Goal: Task Accomplishment & Management: Use online tool/utility

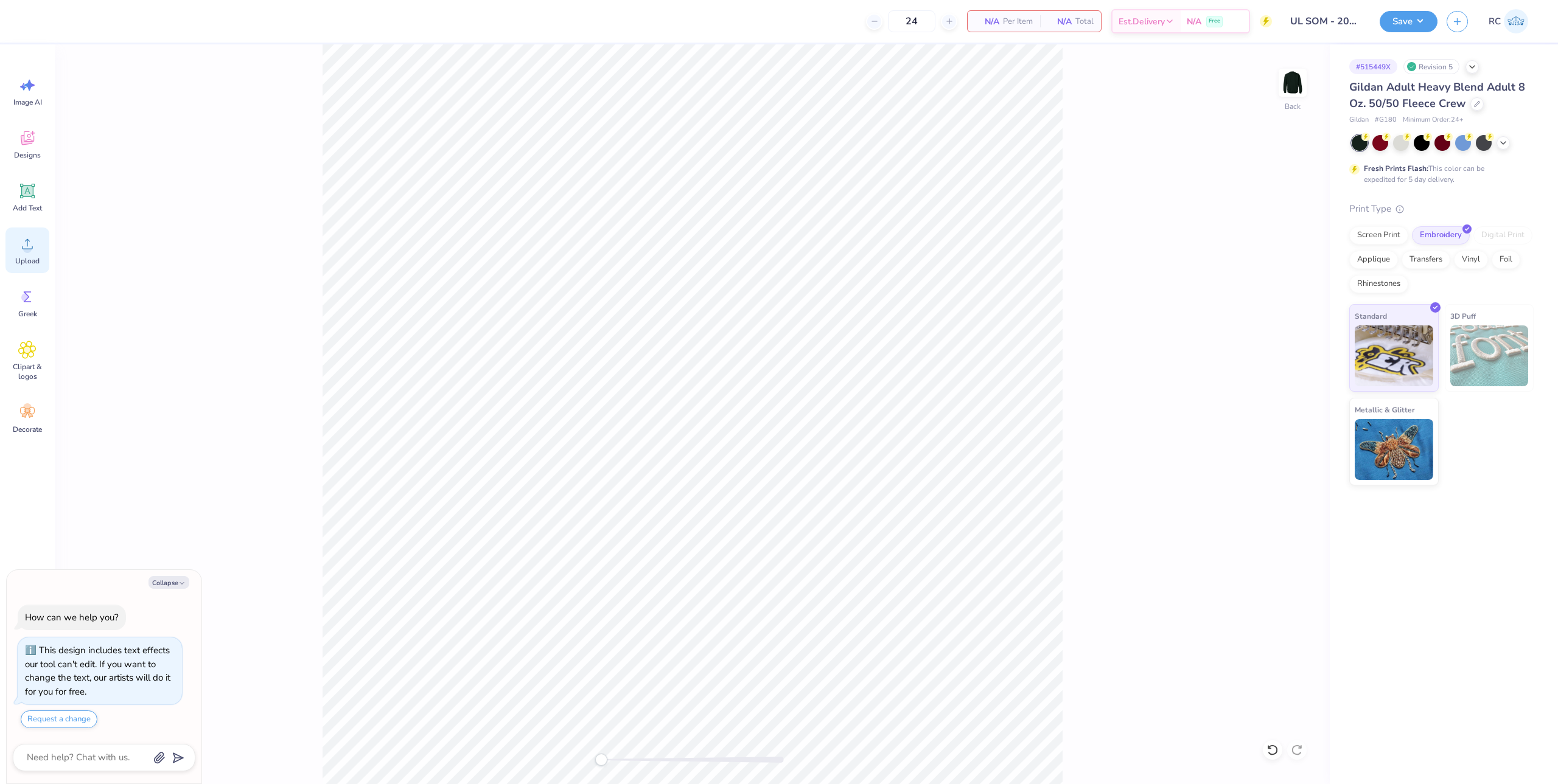
click at [34, 264] on span "Upload" at bounding box center [28, 261] width 25 height 10
click at [30, 259] on span "Upload" at bounding box center [28, 261] width 25 height 10
type textarea "x"
click at [1274, 403] on input "10.42" at bounding box center [1284, 402] width 44 height 17
type input "3"
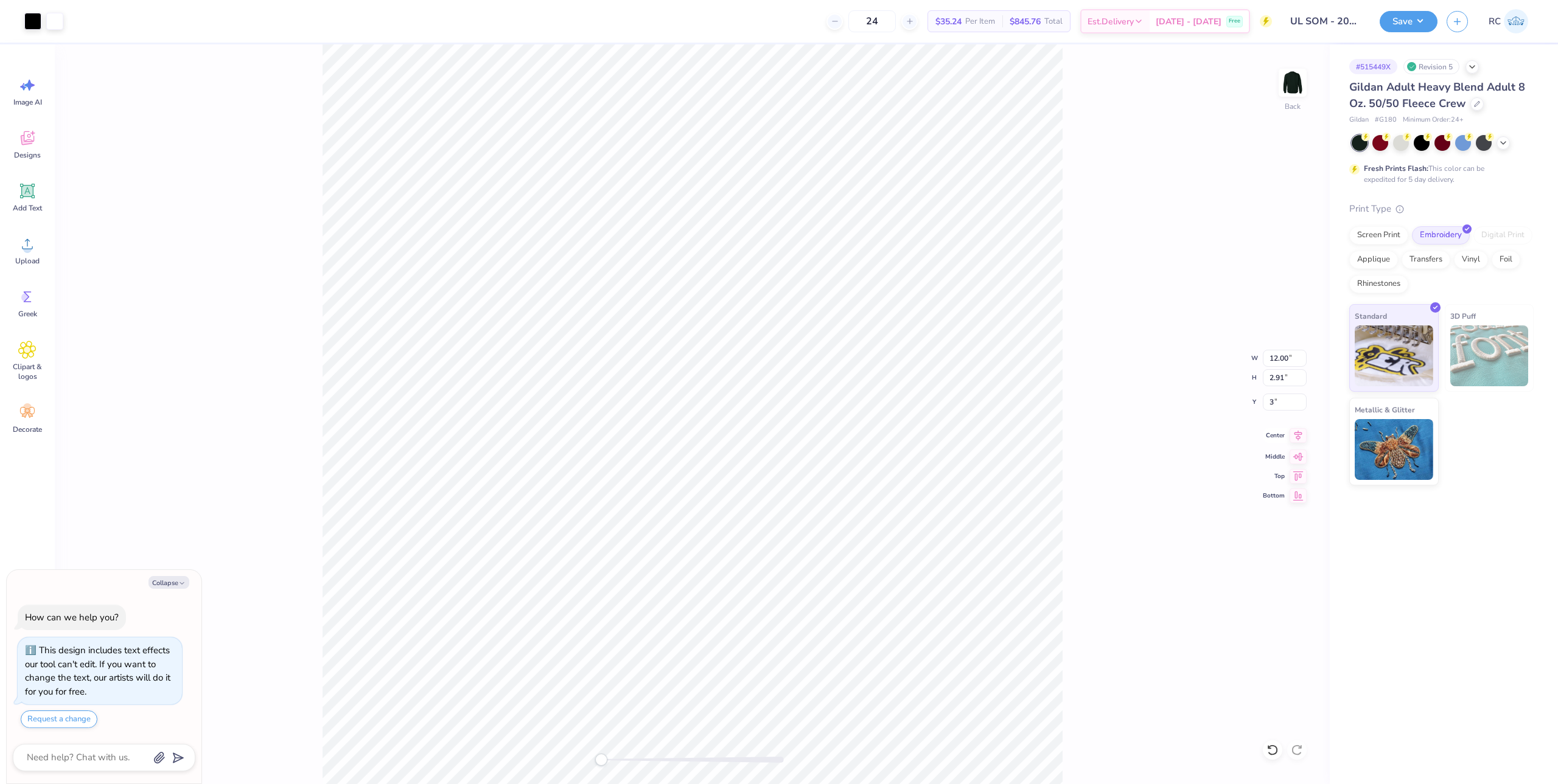
click at [1304, 435] on icon at bounding box center [1298, 435] width 17 height 15
click at [1425, 23] on button "Save" at bounding box center [1408, 20] width 58 height 21
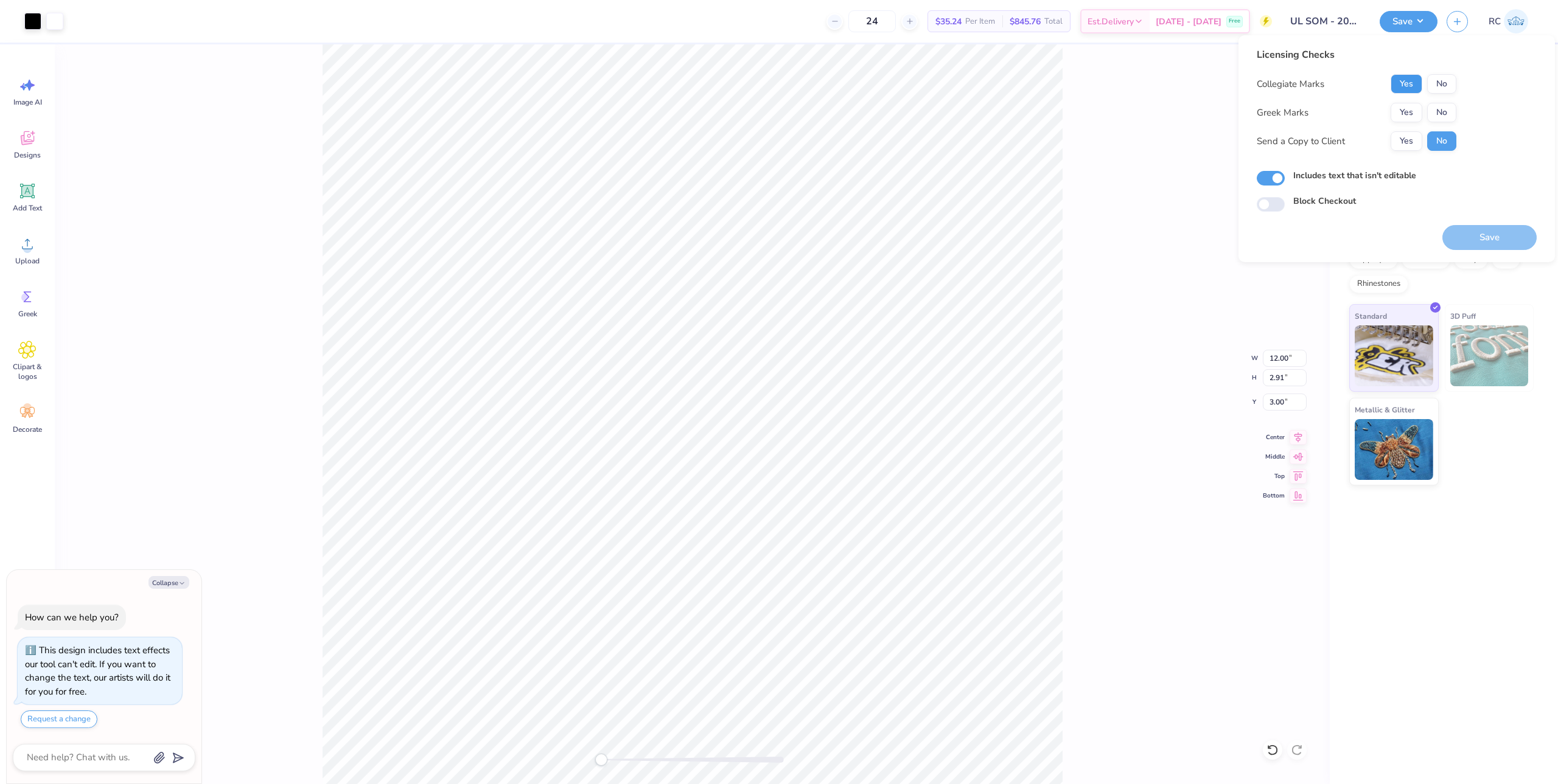
click at [1418, 89] on button "Yes" at bounding box center [1406, 84] width 32 height 20
click at [1447, 116] on button "No" at bounding box center [1441, 113] width 29 height 20
click at [1416, 146] on button "Yes" at bounding box center [1406, 141] width 32 height 20
click at [1480, 239] on button "Save" at bounding box center [1490, 237] width 95 height 25
type textarea "x"
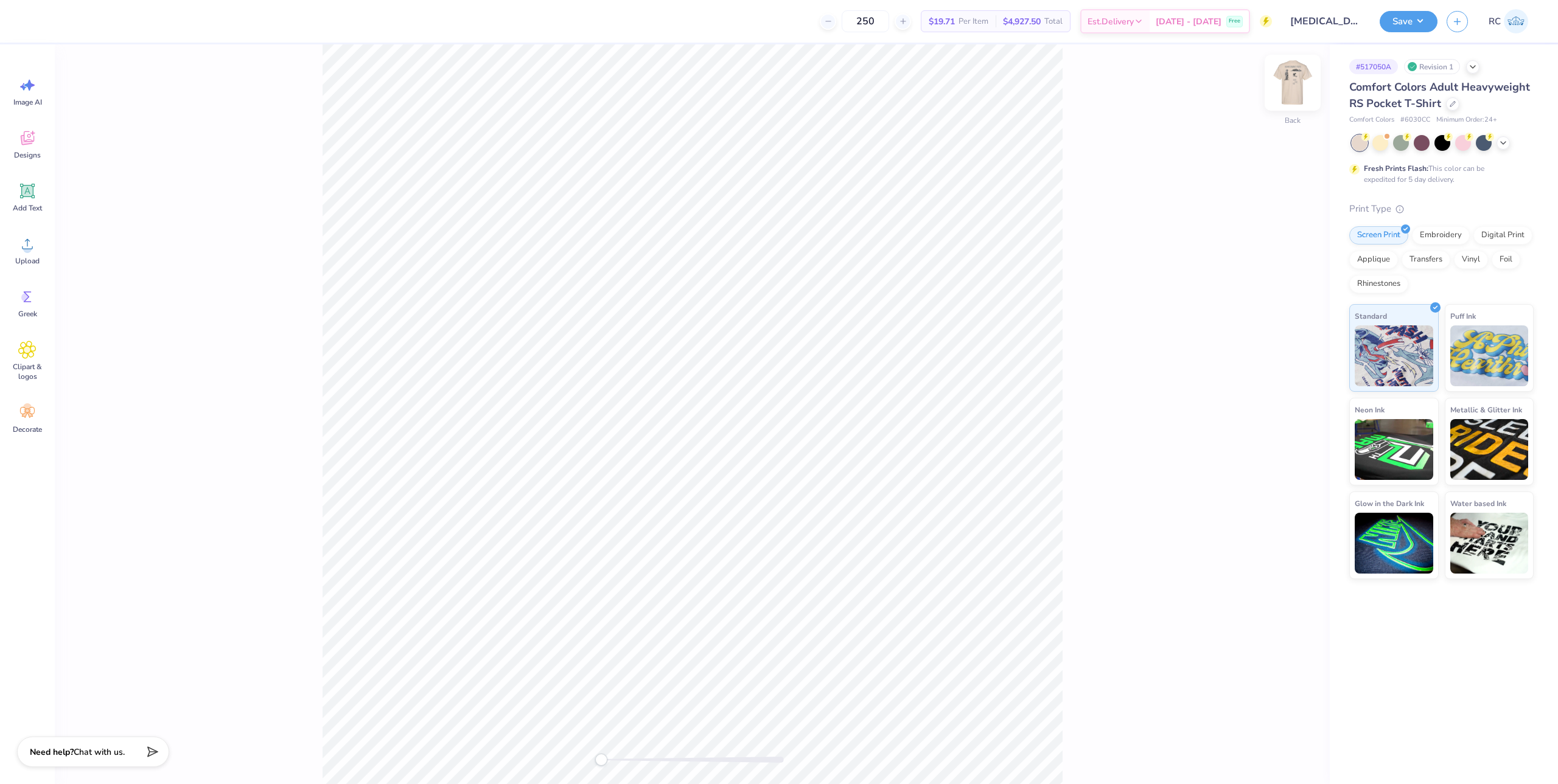
click at [1279, 85] on img at bounding box center [1292, 82] width 49 height 49
click at [1290, 87] on img at bounding box center [1292, 82] width 49 height 49
click at [33, 258] on span "Upload" at bounding box center [28, 261] width 25 height 10
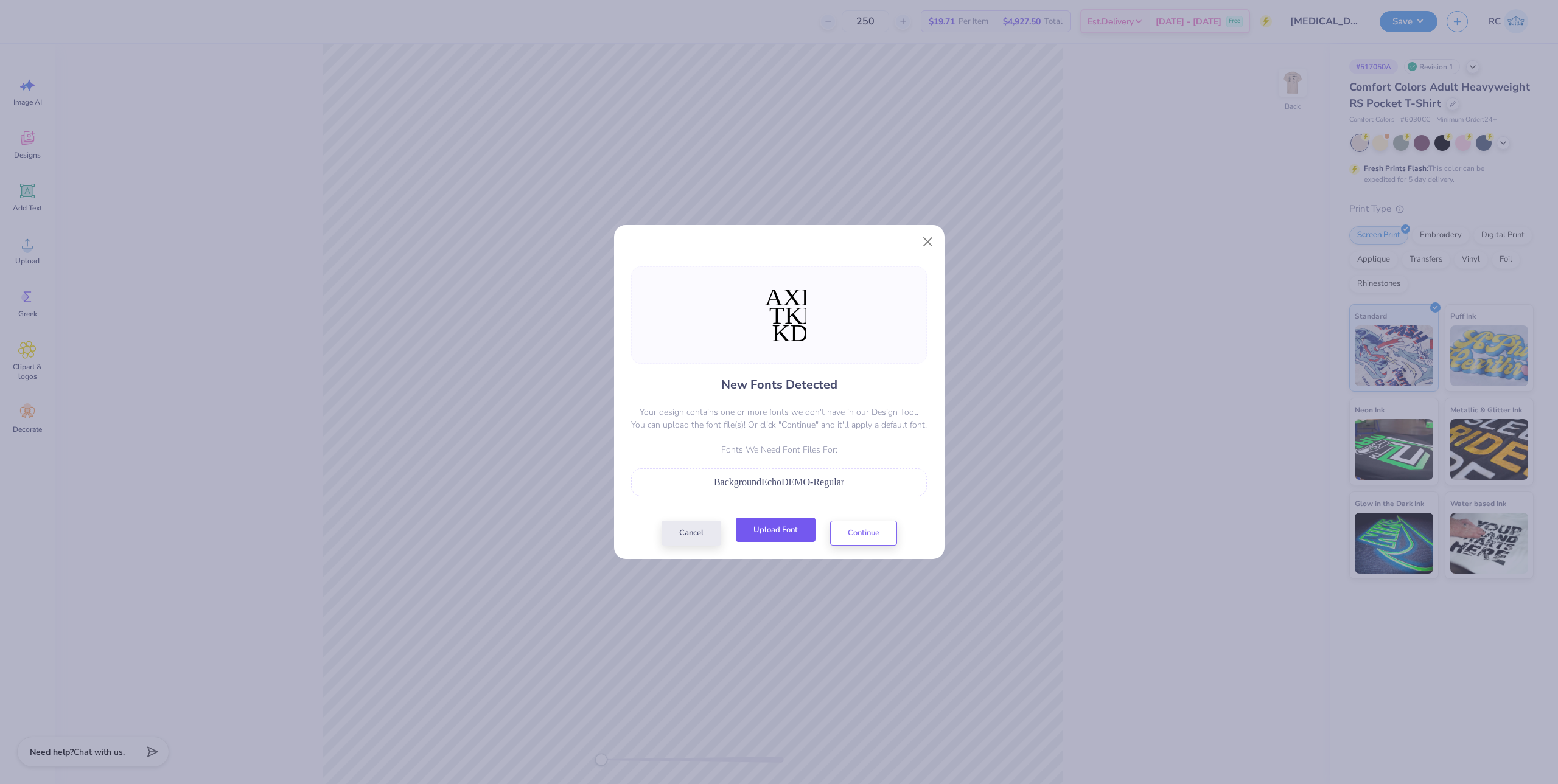
click at [769, 527] on button "Upload Font" at bounding box center [775, 529] width 80 height 25
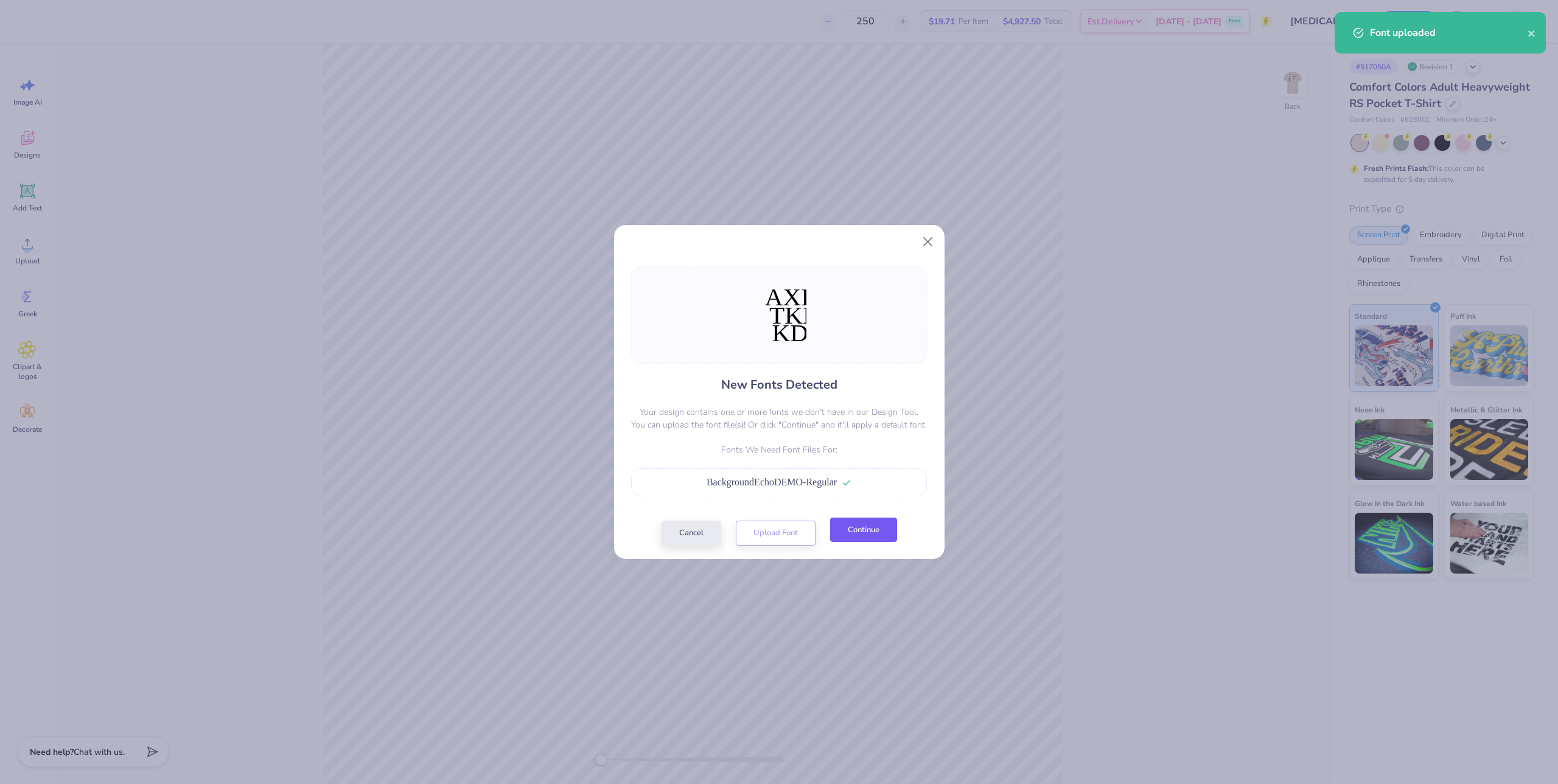
click at [872, 529] on button "Continue" at bounding box center [863, 529] width 67 height 25
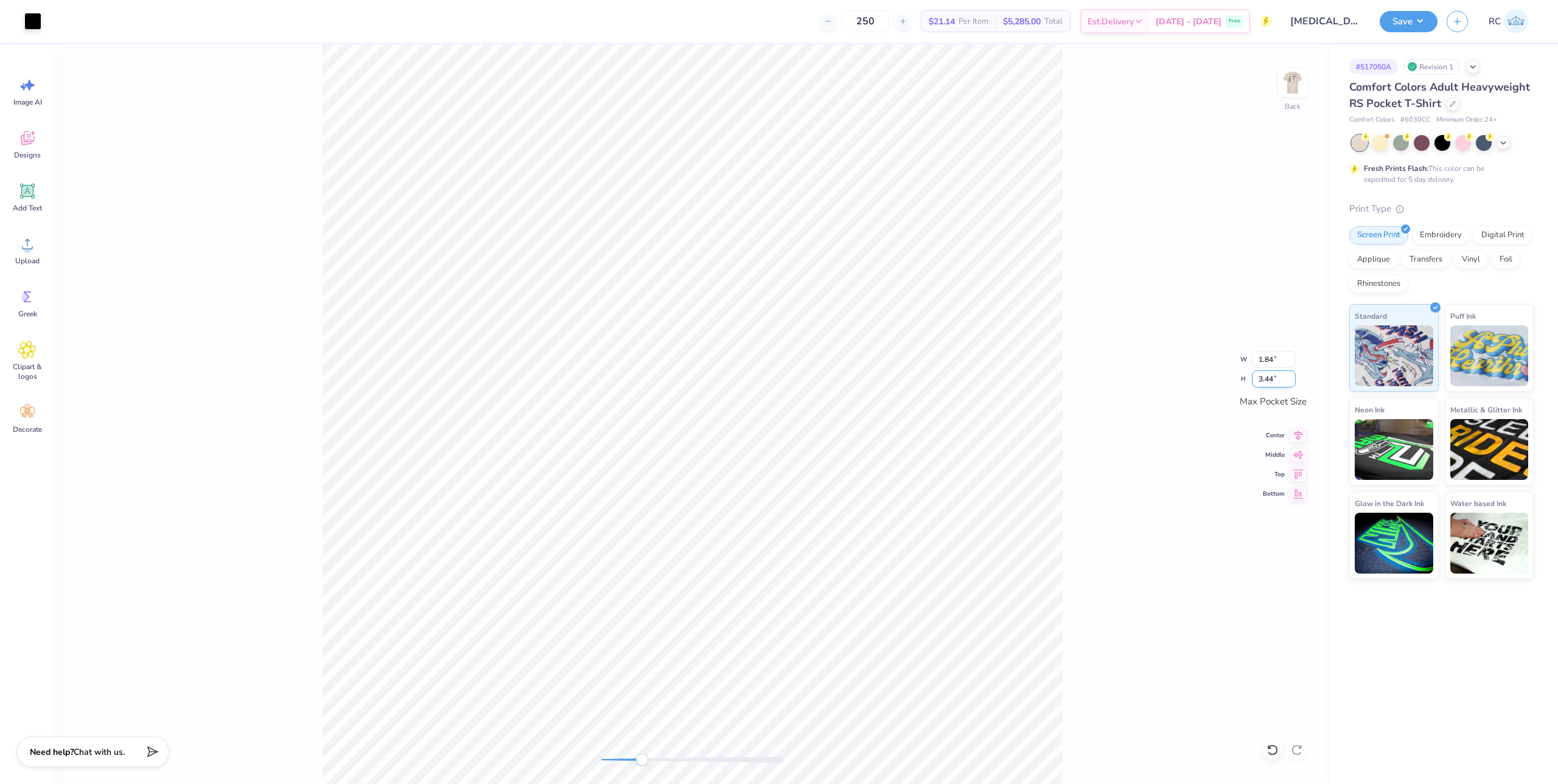
click at [1274, 378] on input "3.44" at bounding box center [1274, 379] width 44 height 17
type input "3.5"
type input "1.31"
type input "1.19"
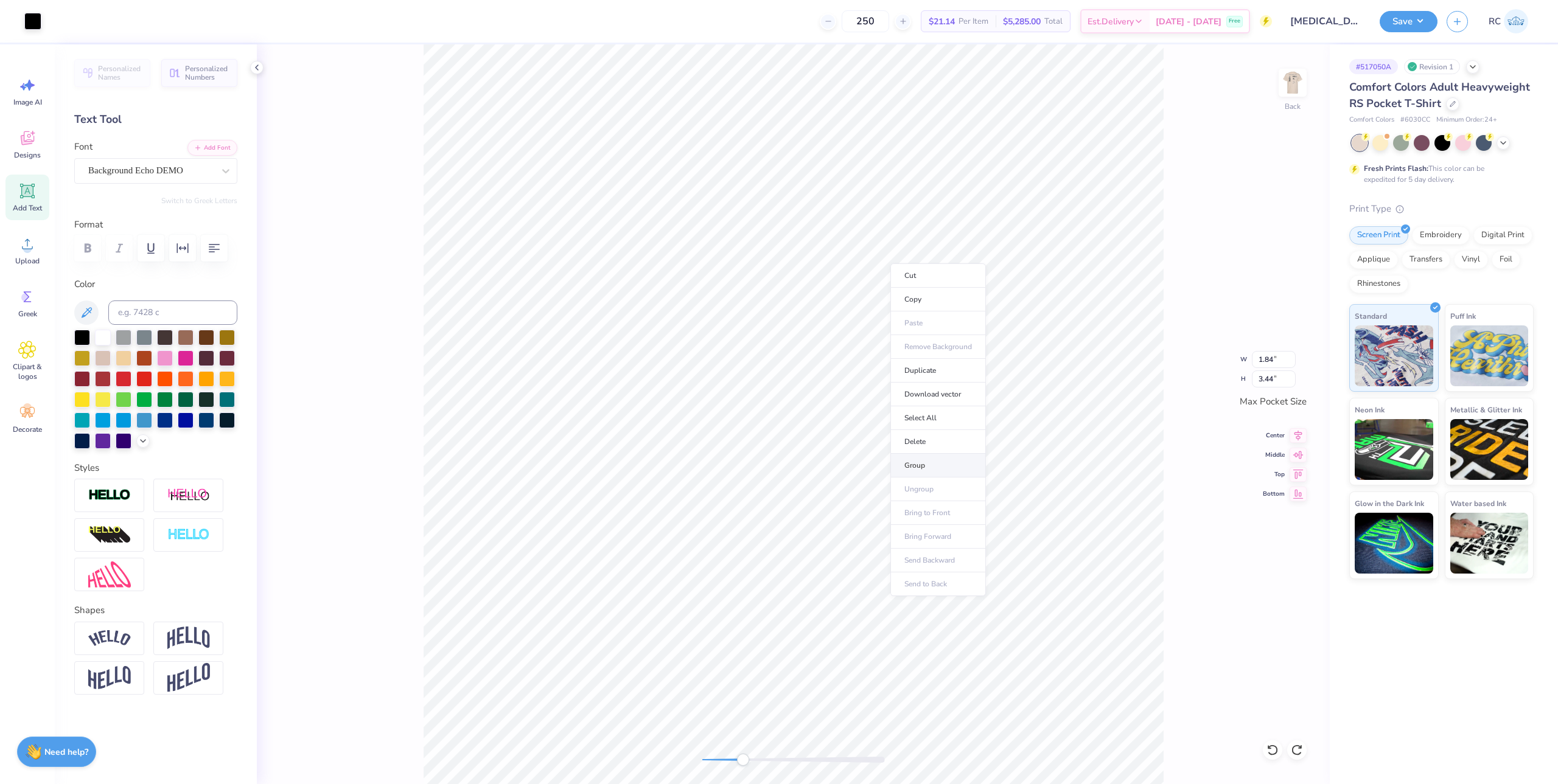
click at [932, 459] on li "Group" at bounding box center [937, 466] width 95 height 24
click at [1291, 379] on input "3.43" at bounding box center [1274, 379] width 44 height 17
click at [1293, 376] on input "3.44" at bounding box center [1274, 379] width 44 height 17
click at [1291, 376] on input "3.45" at bounding box center [1274, 379] width 44 height 17
click at [1290, 374] on input "3.46" at bounding box center [1274, 379] width 44 height 17
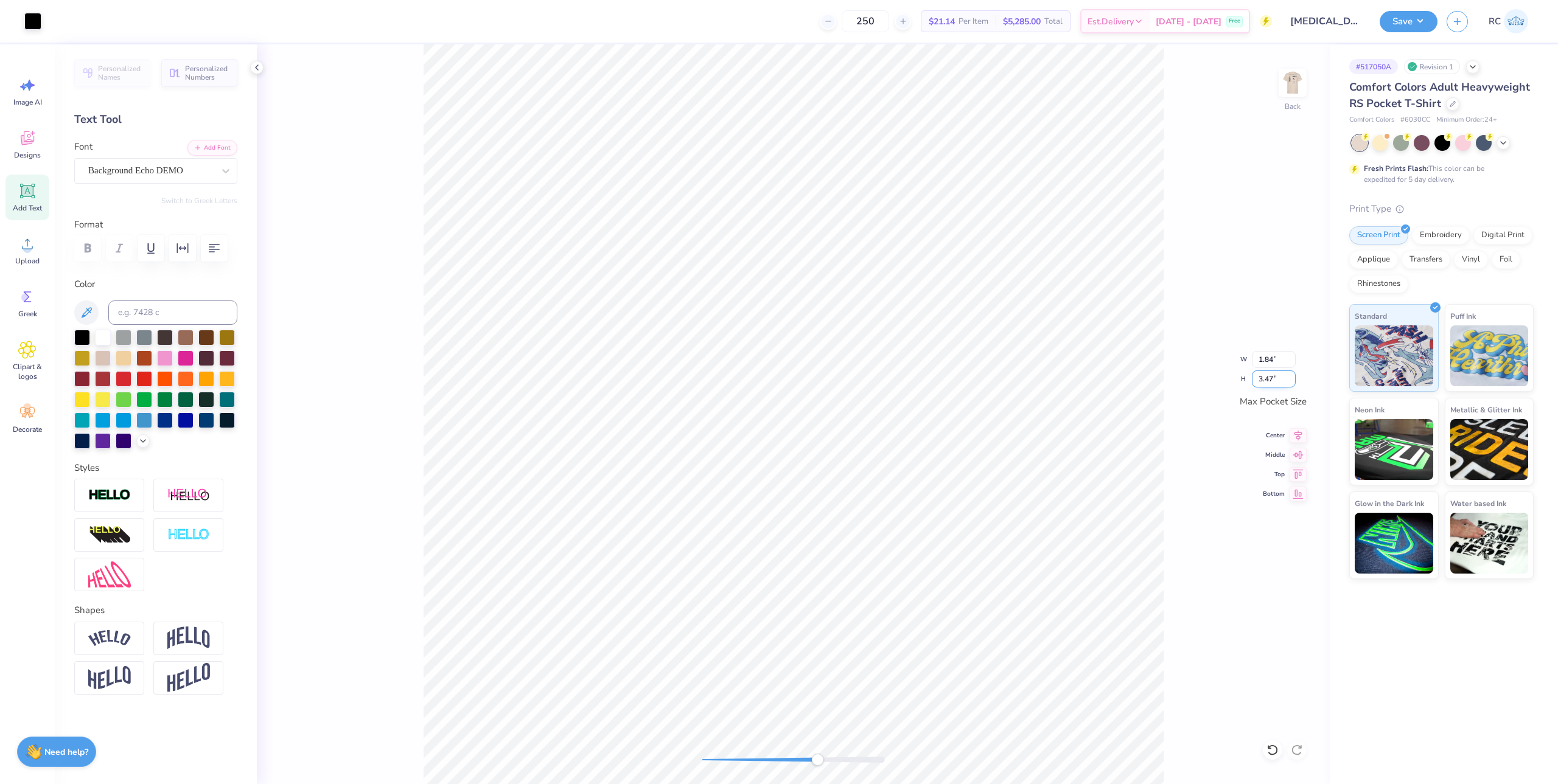
click at [1290, 374] on input "3.47" at bounding box center [1274, 379] width 44 height 17
click at [1291, 374] on input "3.48" at bounding box center [1274, 379] width 44 height 17
click at [1293, 374] on input "3.49" at bounding box center [1274, 379] width 44 height 17
type input "3.5"
click at [1292, 374] on input "3.5" at bounding box center [1274, 379] width 44 height 17
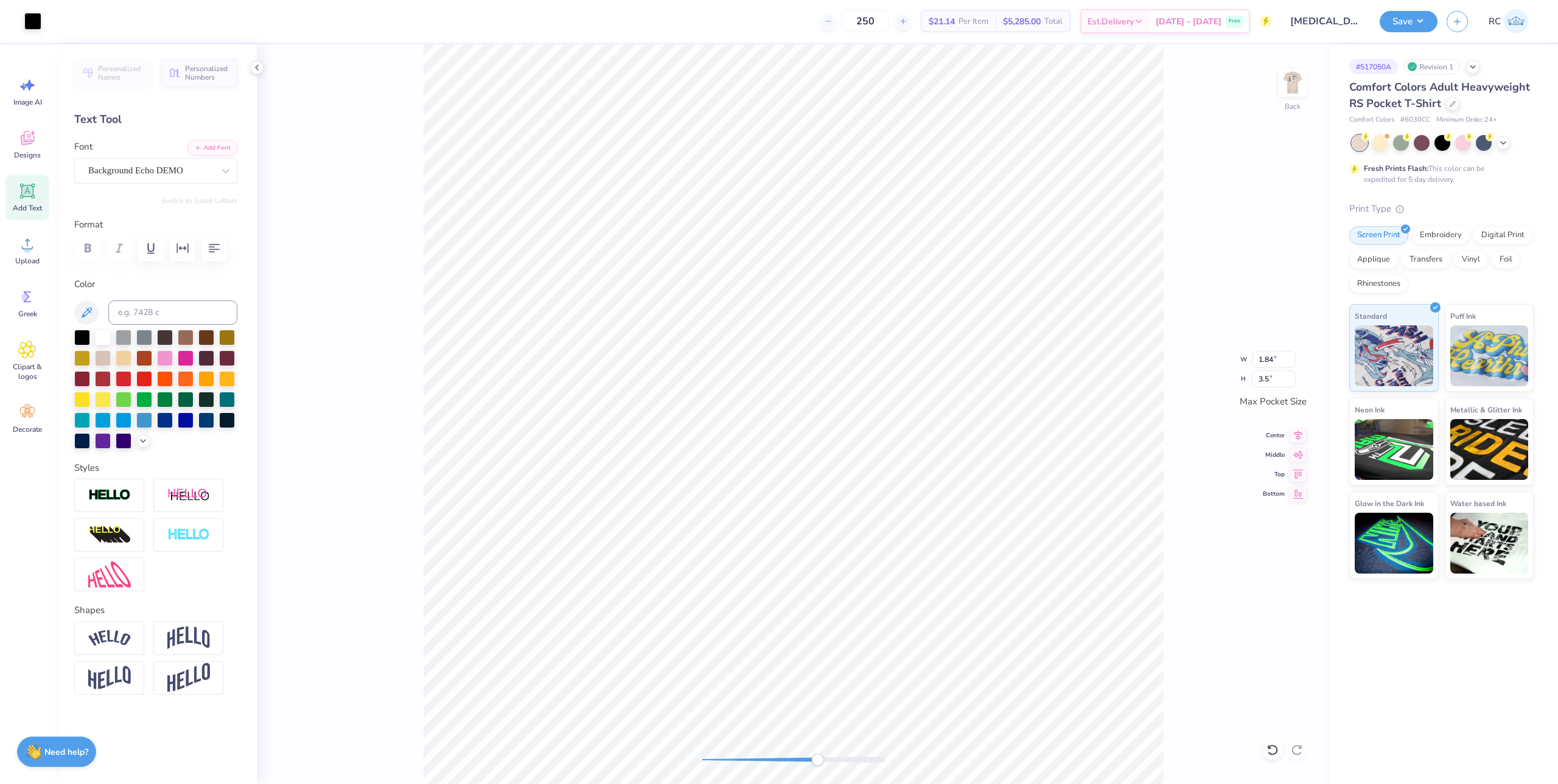
click at [1237, 583] on div "Back W 1.84 1.84 " H 3.5 3.5 " Max Pocket Size Center Middle Top Bottom" at bounding box center [793, 414] width 1073 height 740
click at [1290, 381] on input "3.43" at bounding box center [1274, 379] width 44 height 17
click at [1293, 383] on input "3.42" at bounding box center [1274, 379] width 44 height 17
click at [1293, 383] on input "3.41" at bounding box center [1274, 379] width 44 height 17
type input "3.4"
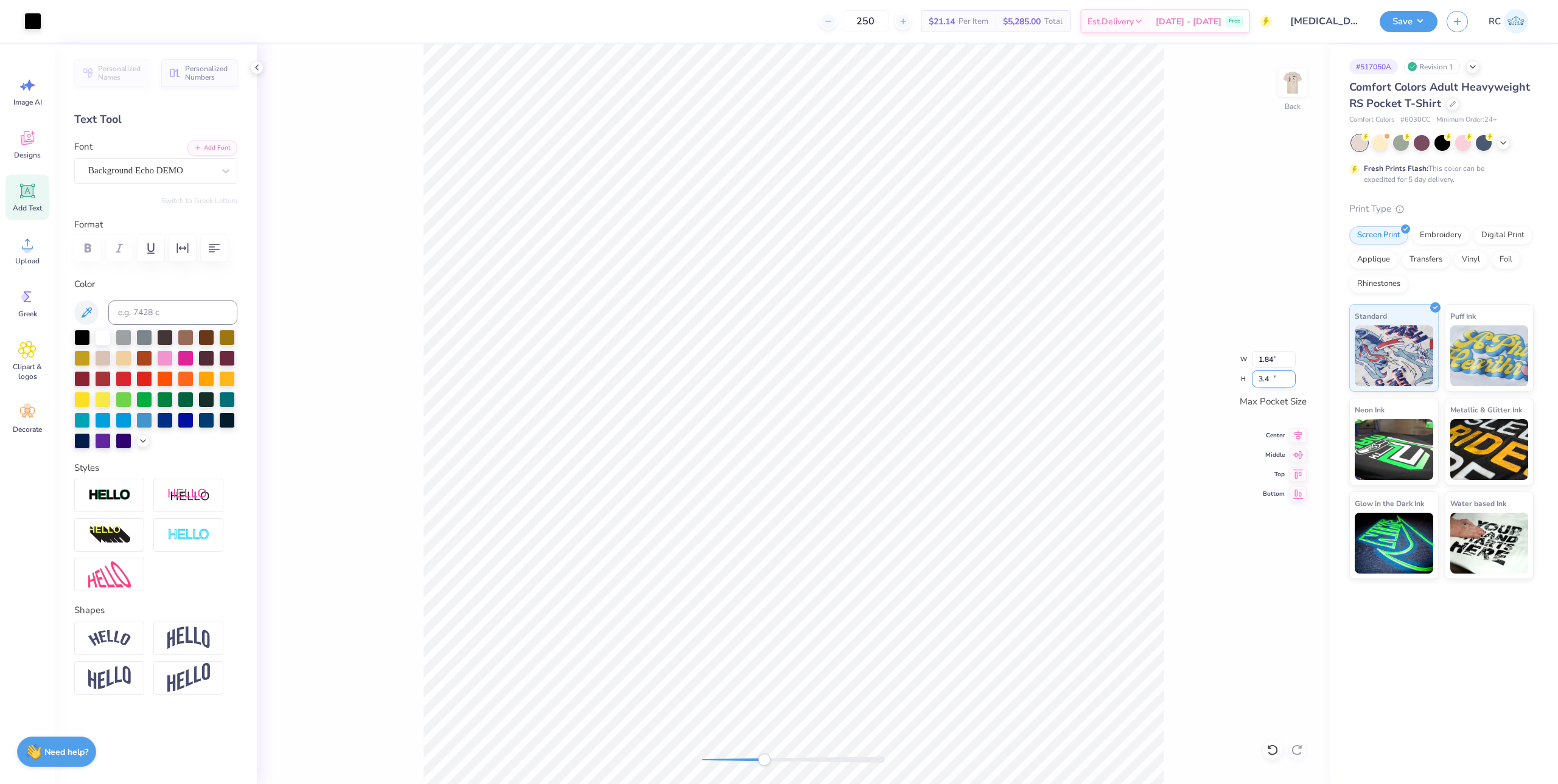
click at [1293, 383] on input "3.4" at bounding box center [1274, 379] width 44 height 17
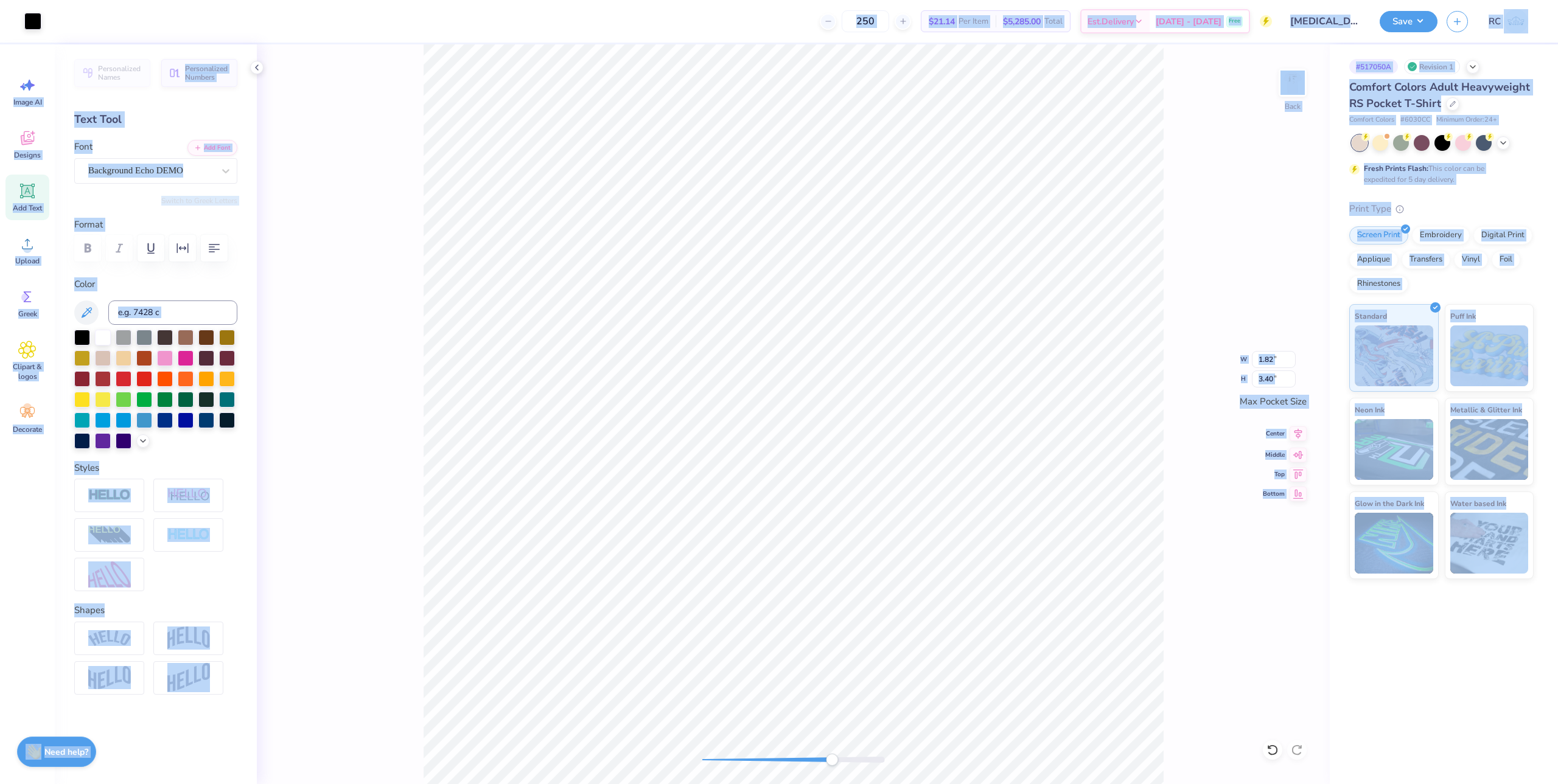
click at [1294, 432] on icon at bounding box center [1298, 434] width 8 height 11
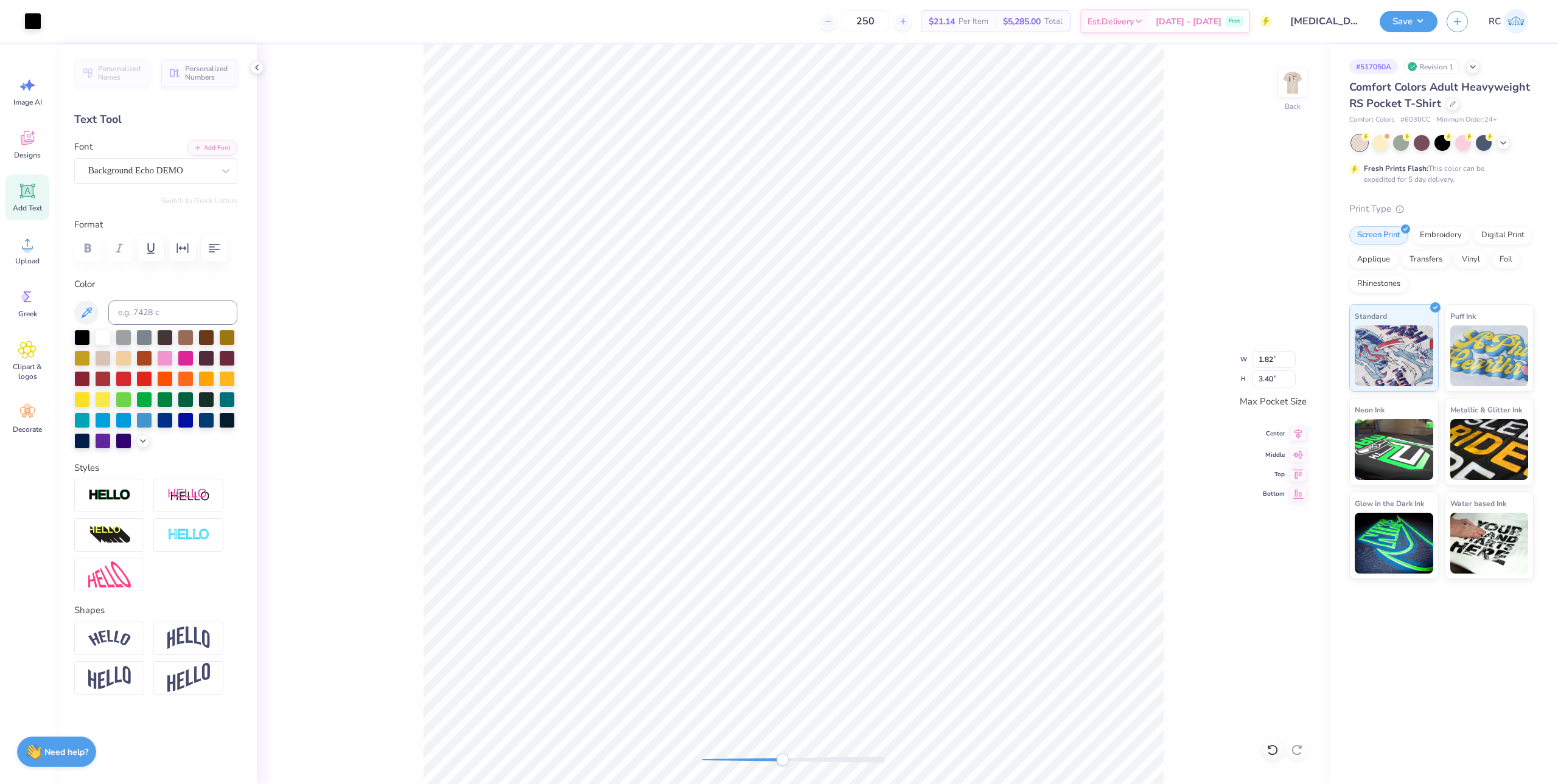
click at [1296, 436] on icon at bounding box center [1298, 434] width 17 height 15
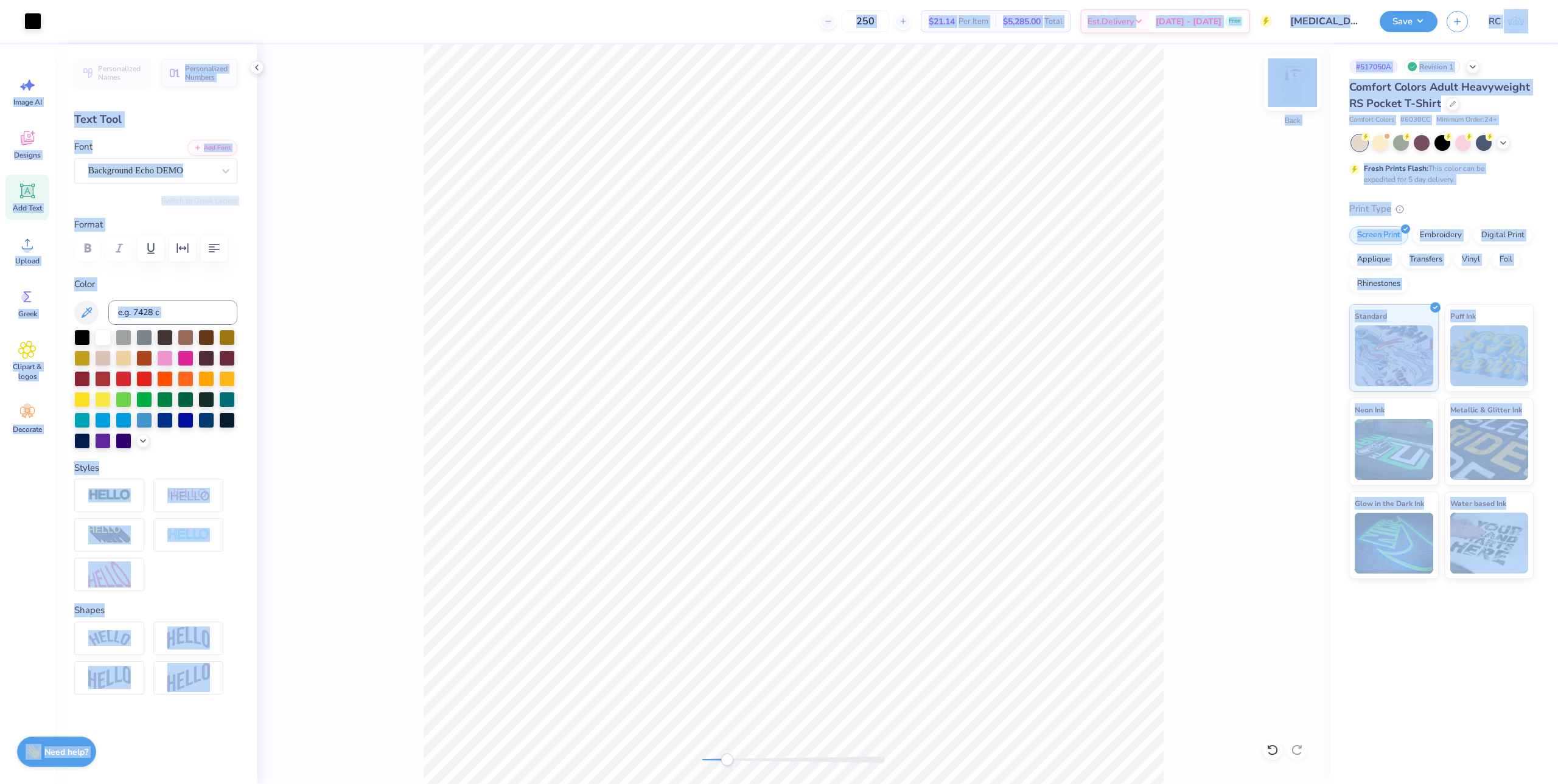
click at [1284, 78] on img at bounding box center [1292, 82] width 49 height 49
click at [1368, 100] on span "Comfort Colors Adult Heavyweight RS Pocket T-Shirt" at bounding box center [1440, 95] width 181 height 31
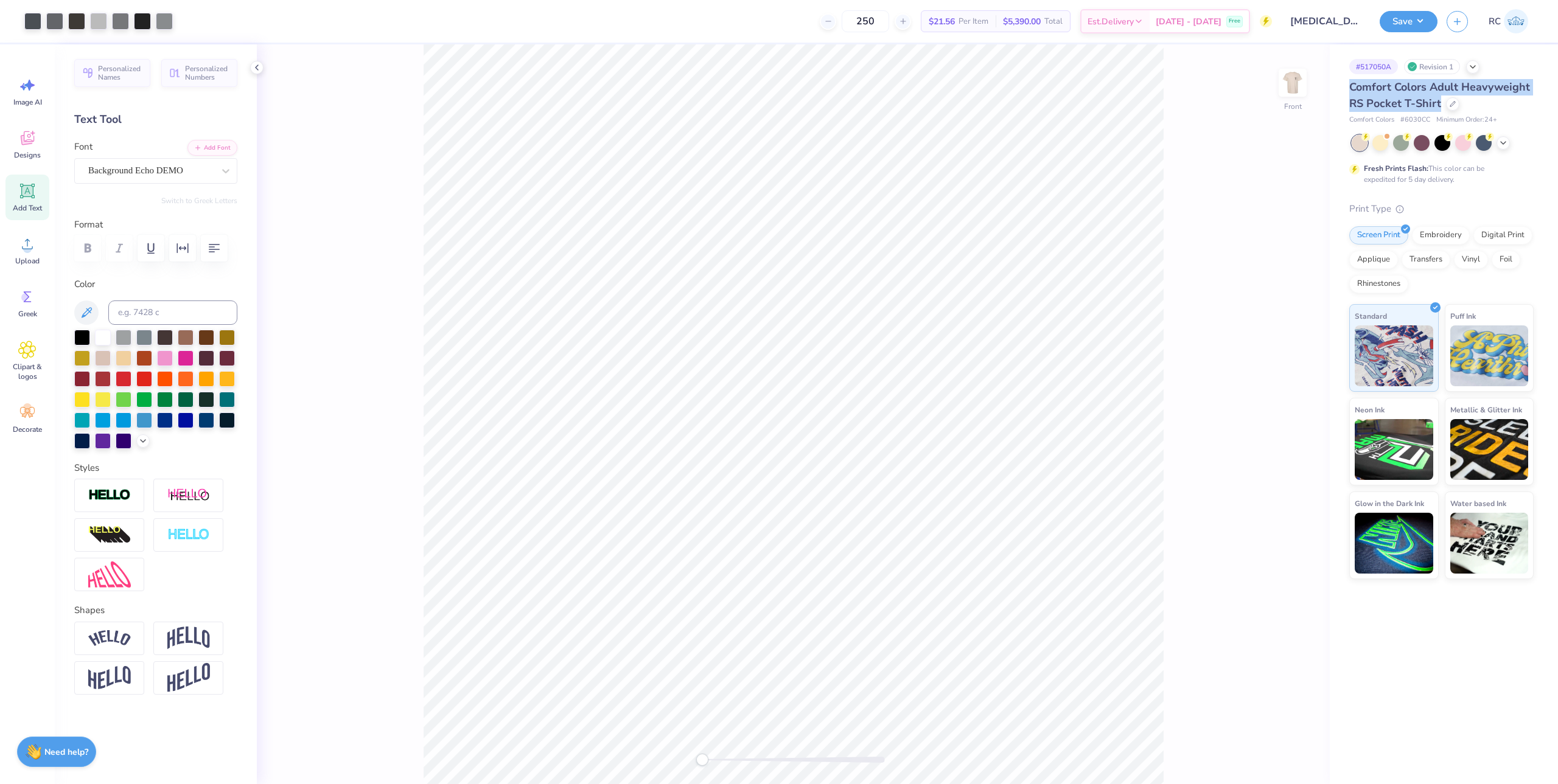
click at [1368, 100] on span "Comfort Colors Adult Heavyweight RS Pocket T-Shirt" at bounding box center [1440, 95] width 181 height 31
click at [1447, 88] on span "Comfort Colors Adult Heavyweight RS Pocket T-Shirt" at bounding box center [1440, 95] width 181 height 31
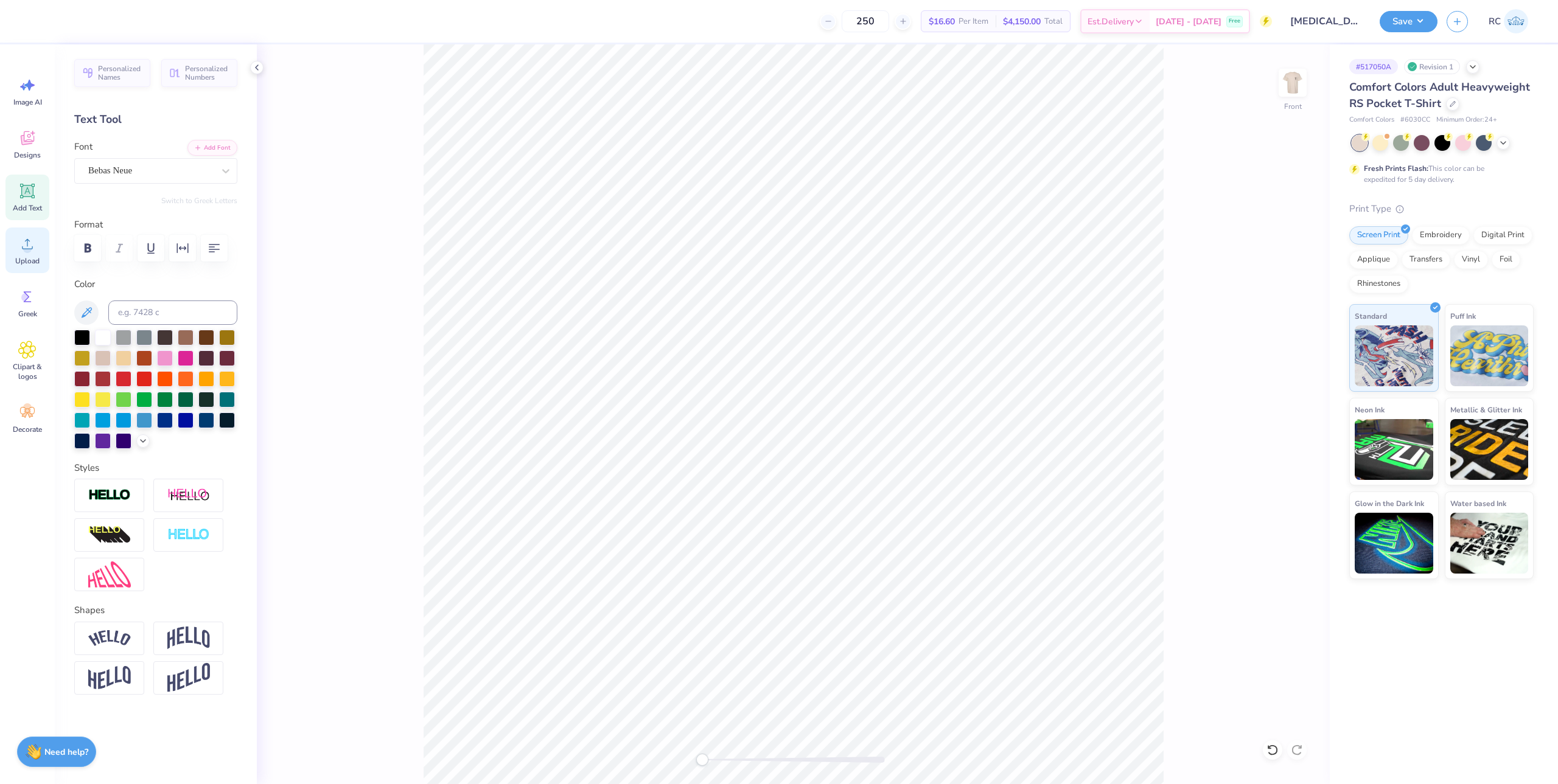
click at [33, 257] on span "Upload" at bounding box center [28, 261] width 25 height 10
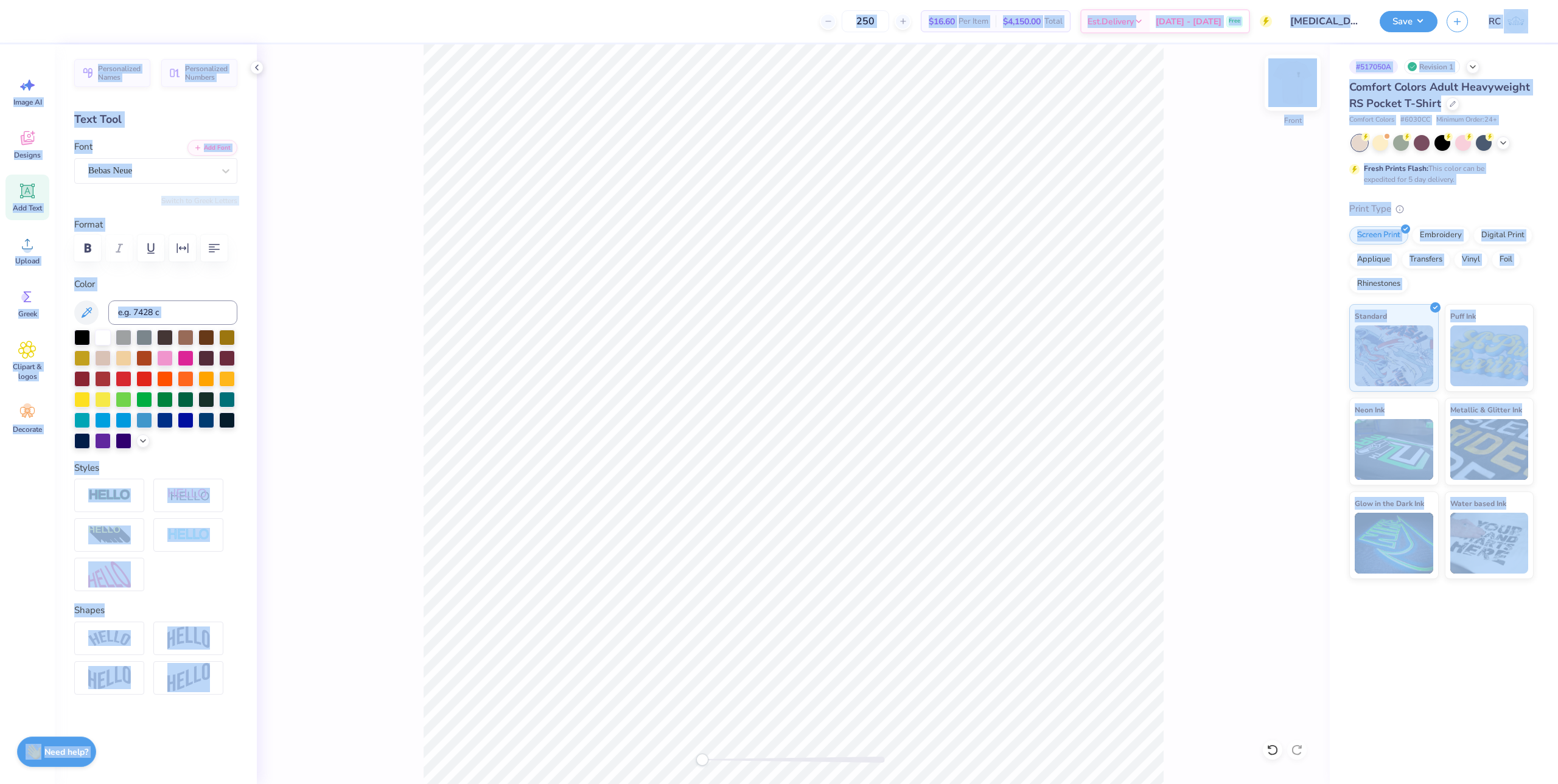
click at [1282, 100] on div at bounding box center [1292, 82] width 56 height 56
click at [1377, 87] on span "Comfort Colors Adult Heavyweight RS Pocket T-Shirt" at bounding box center [1440, 95] width 181 height 31
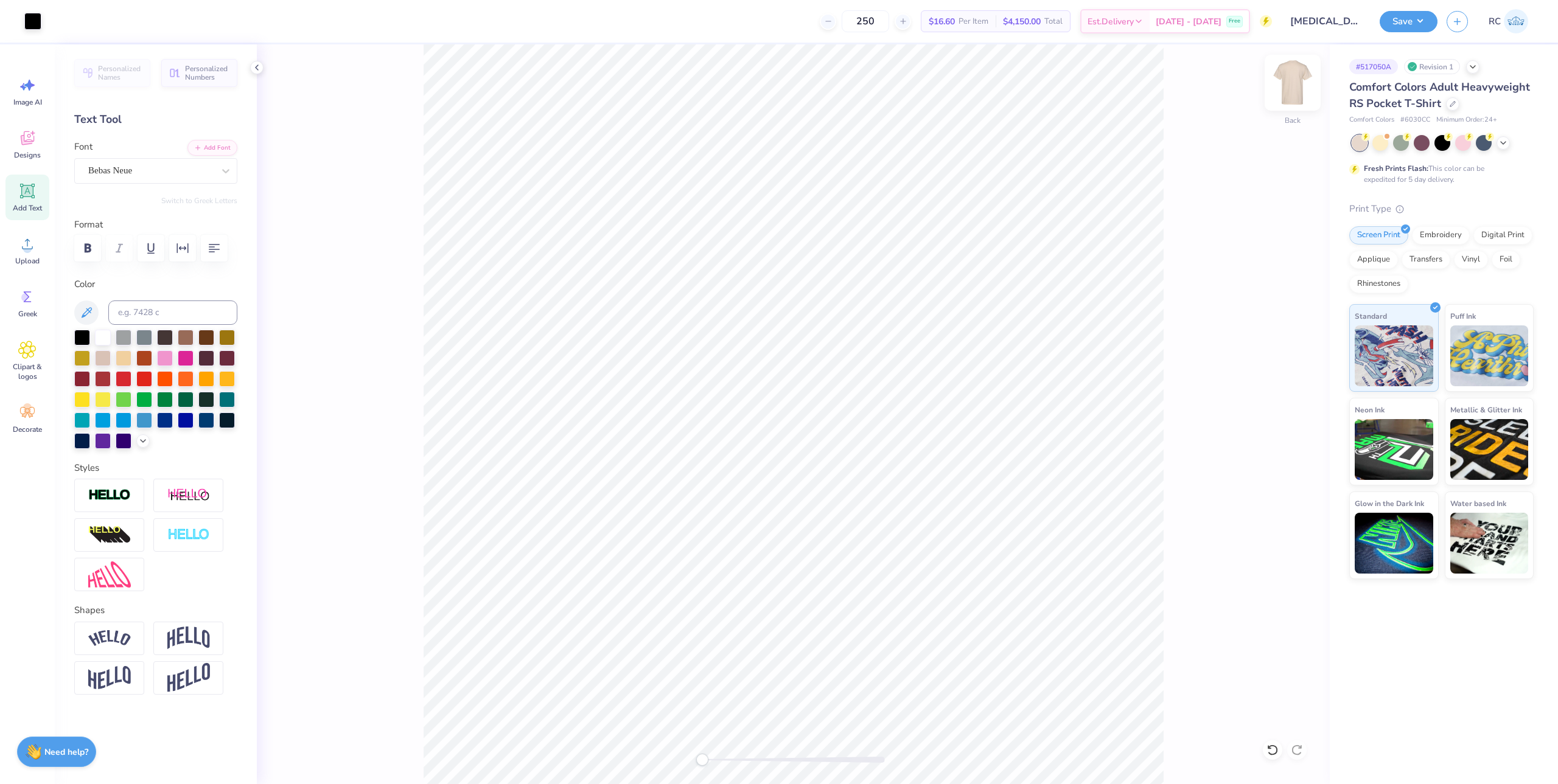
click at [1290, 94] on img at bounding box center [1292, 82] width 49 height 49
click at [30, 252] on circle at bounding box center [28, 249] width 8 height 8
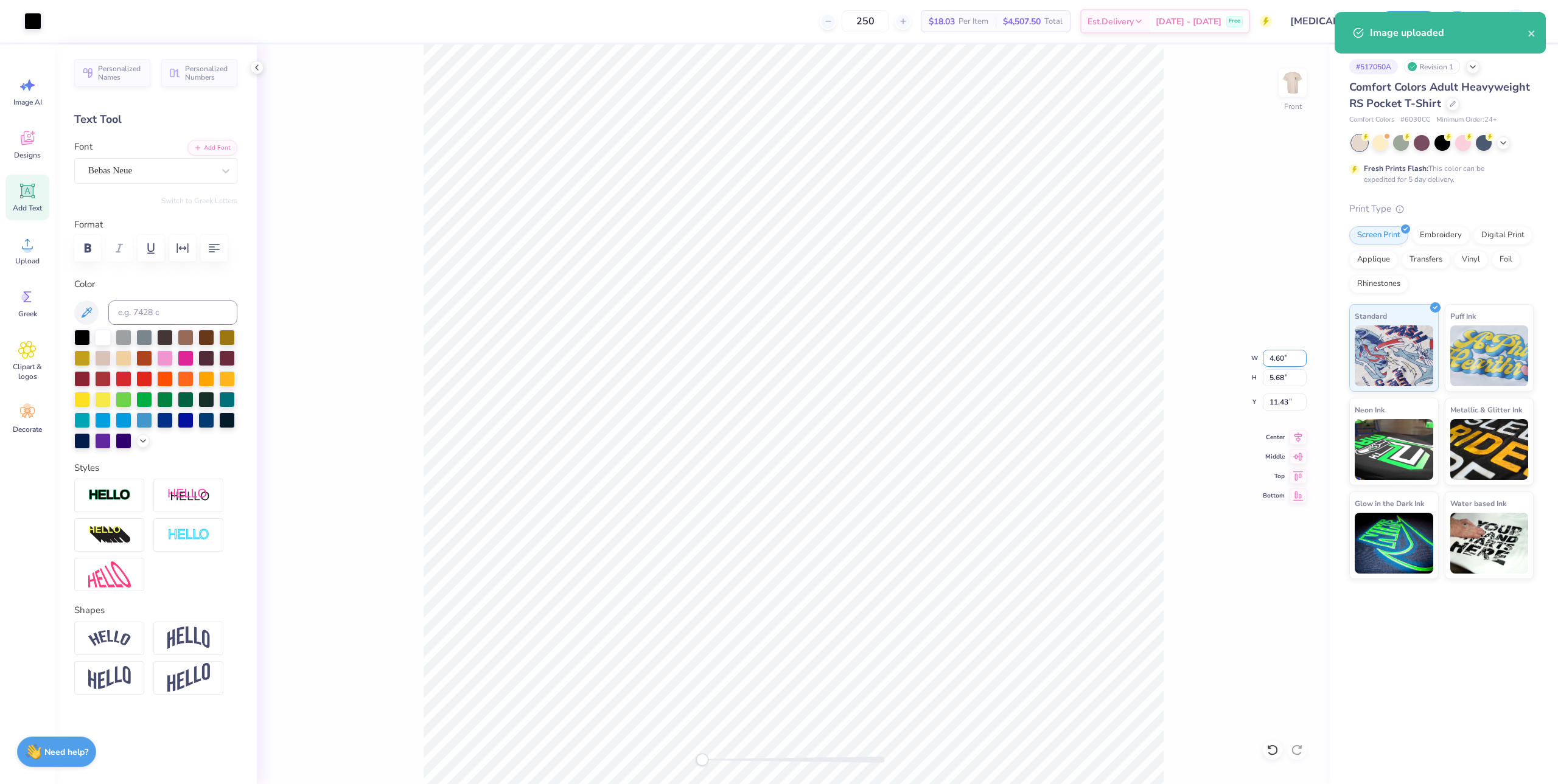
click at [1283, 361] on input "4.60" at bounding box center [1284, 358] width 44 height 17
type input "14.32"
type input "17.09"
type input "5.76"
click at [1179, 408] on div "Front W 14.32 14.32 " H 17.09 17.09 " Y 5.76 5.76 " Center Middle Top Bottom" at bounding box center [793, 414] width 1073 height 740
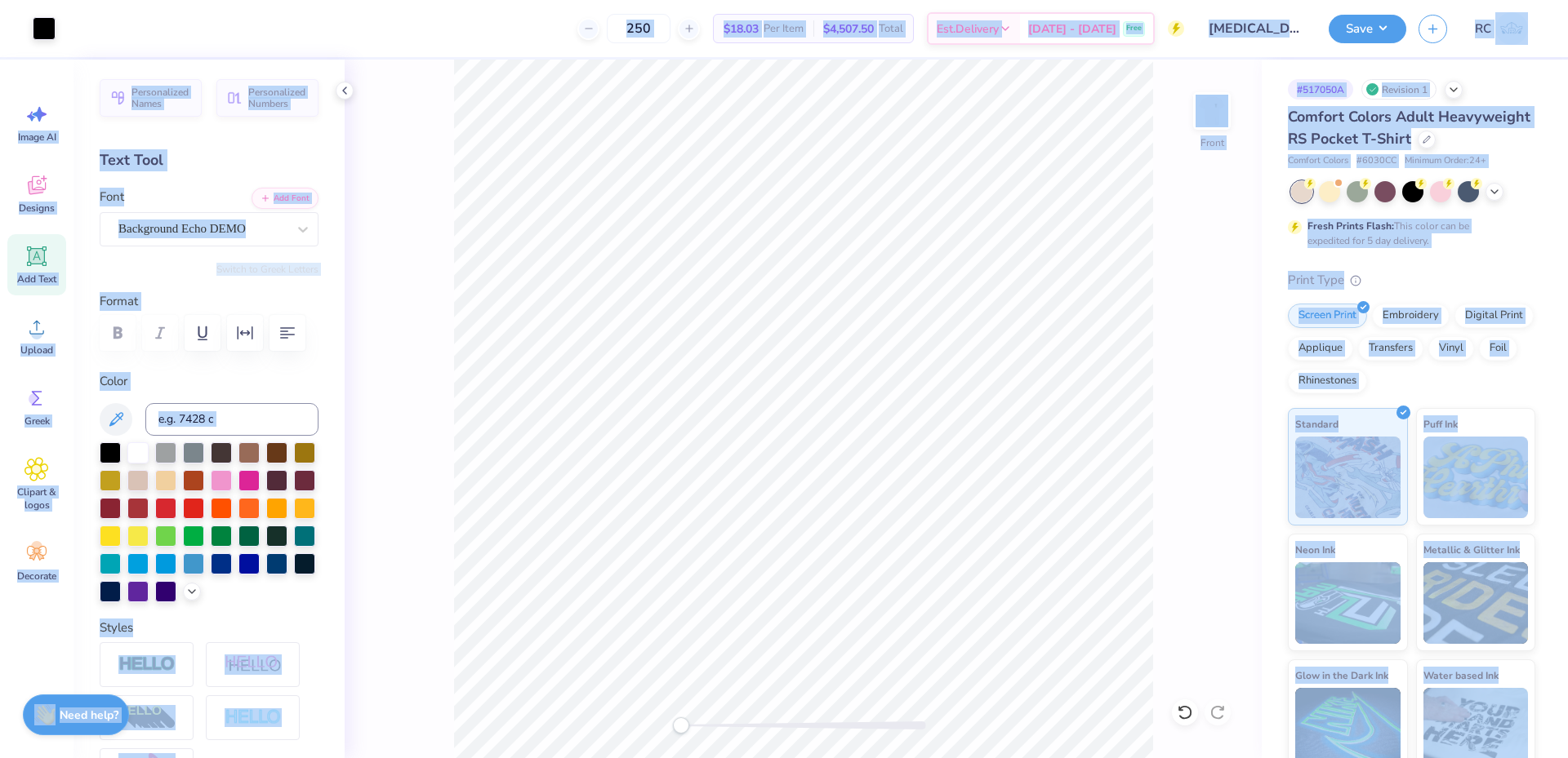
click at [1381, 133] on span "Comfort Colors Adult Heavyweight RS Pocket T-Shirt" at bounding box center [1410, 128] width 242 height 42
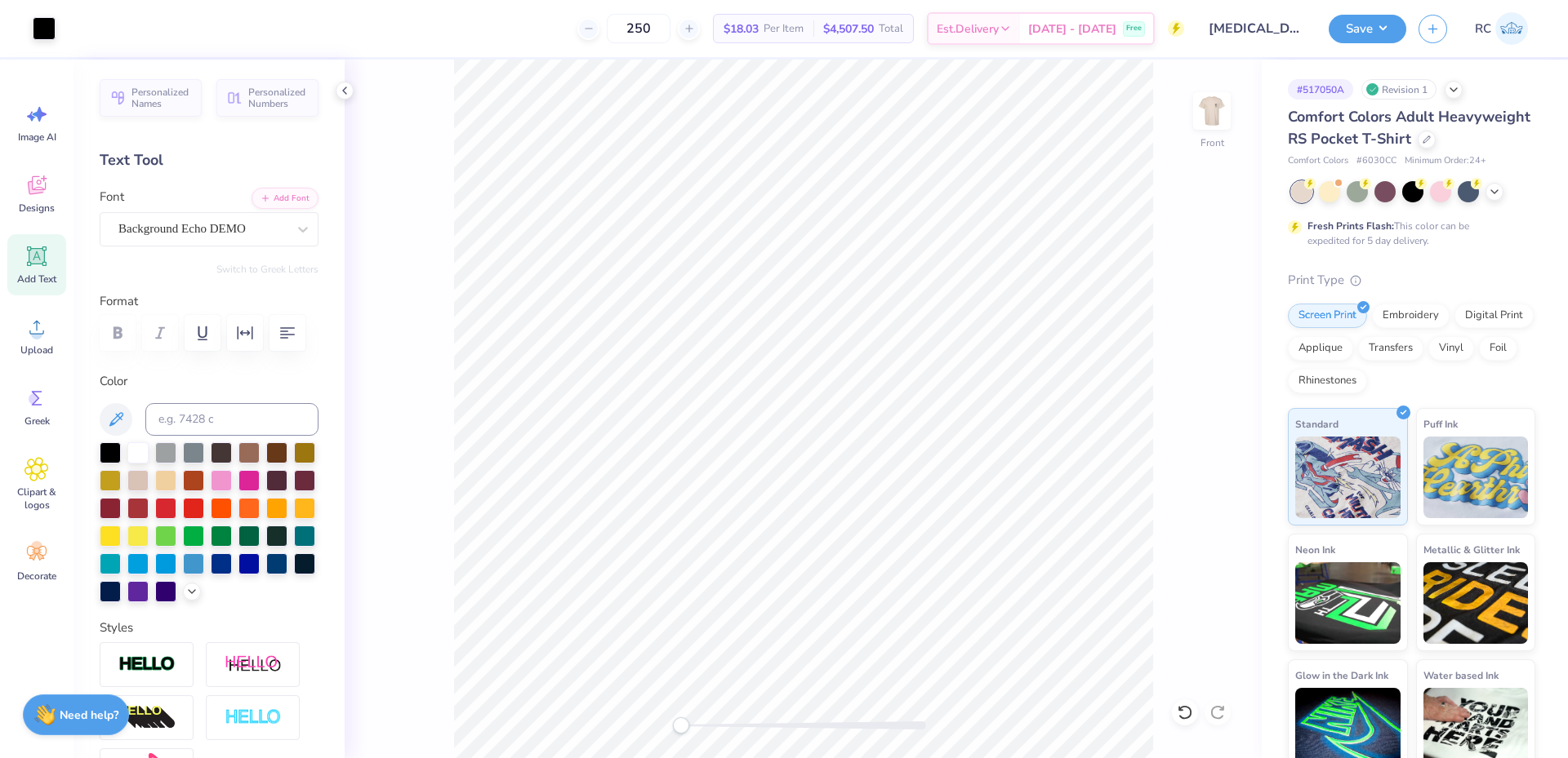
click at [1381, 133] on span "Comfort Colors Adult Heavyweight RS Pocket T-Shirt" at bounding box center [1410, 128] width 242 height 42
type input "2.05"
type input "18.49"
type input "3.83"
type input "3.77"
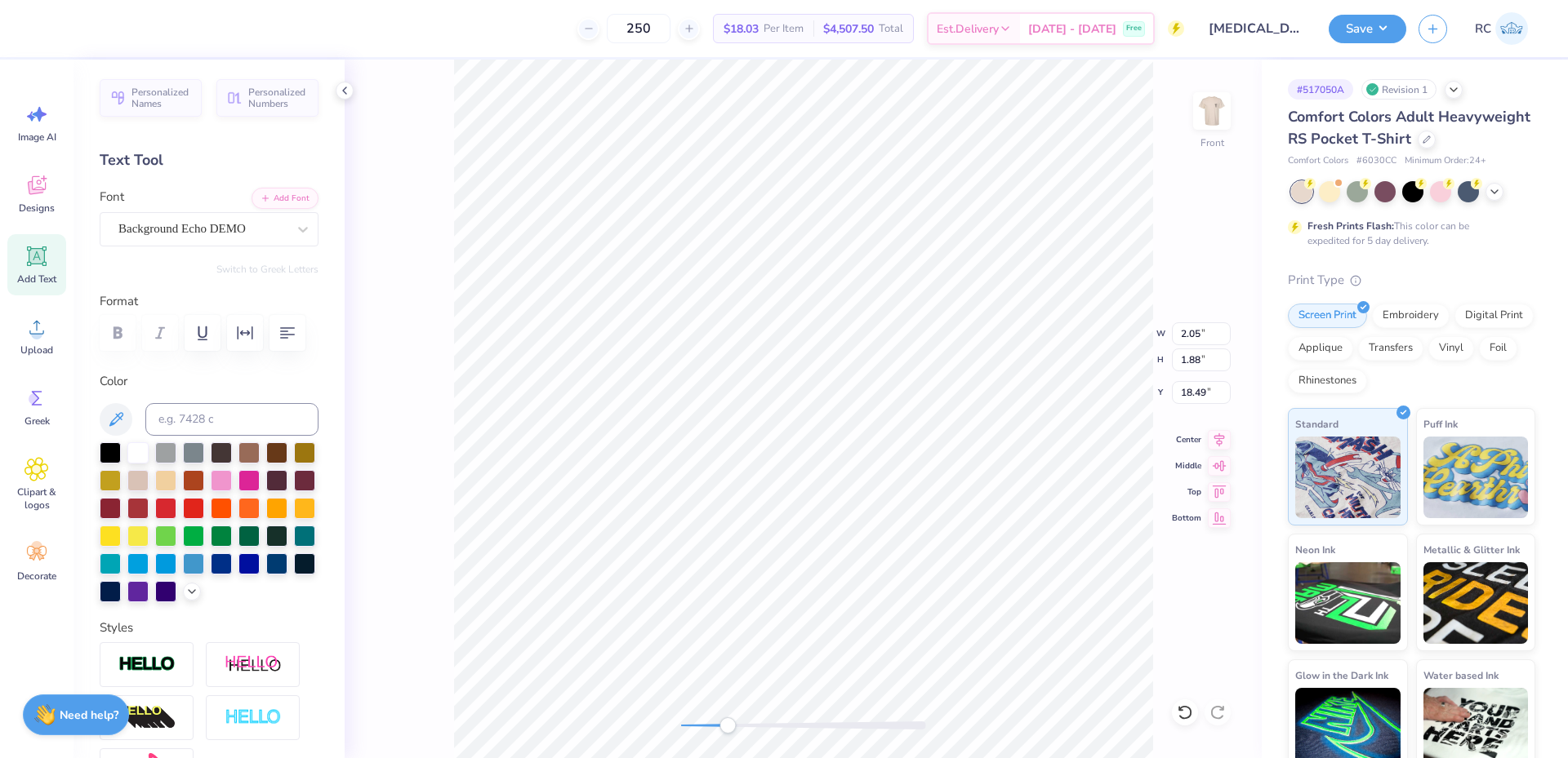
type input "16.70"
type input "4.98"
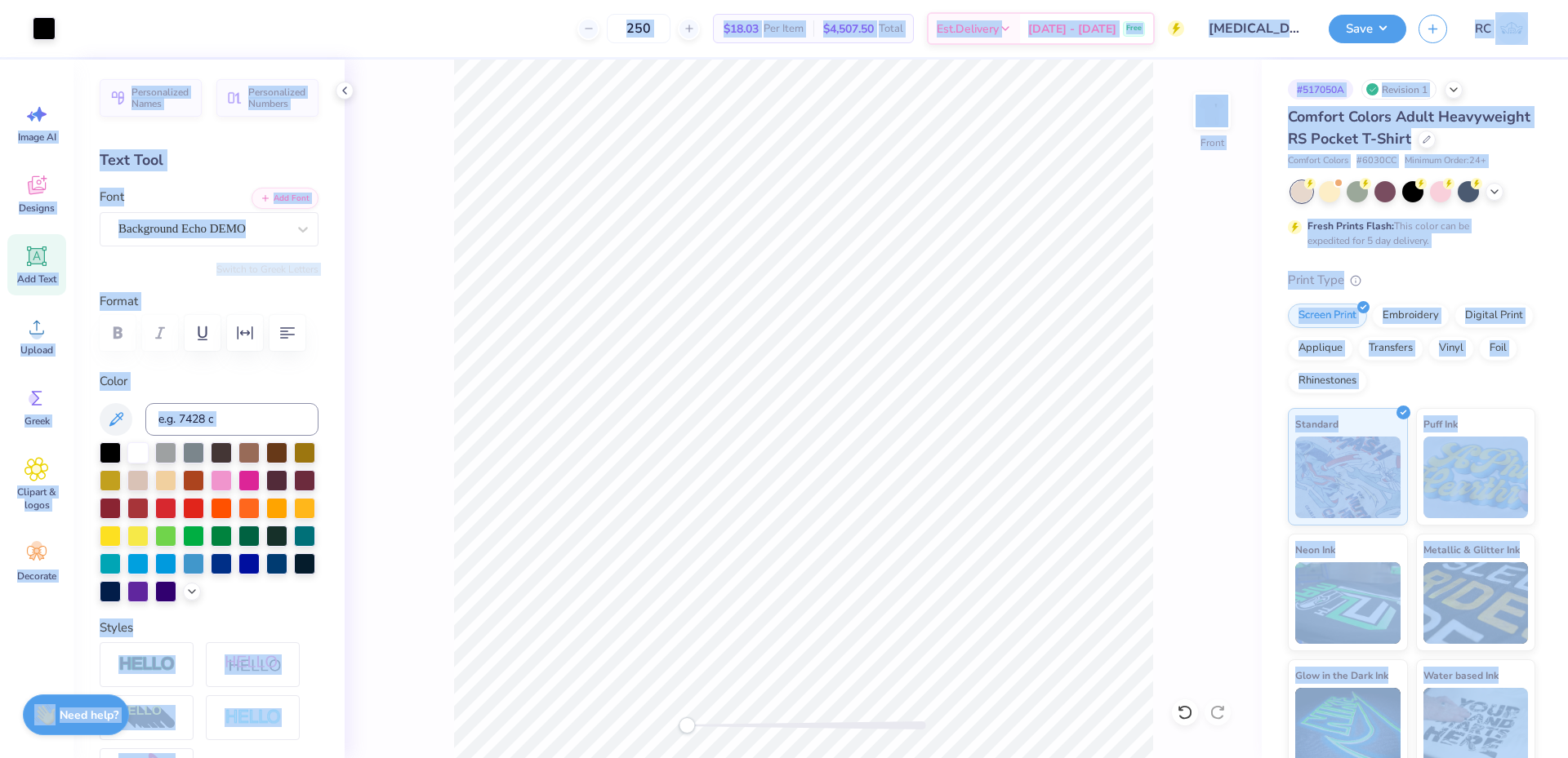
click at [1330, 133] on span "Comfort Colors Adult Heavyweight RS Pocket T-Shirt" at bounding box center [1410, 128] width 242 height 42
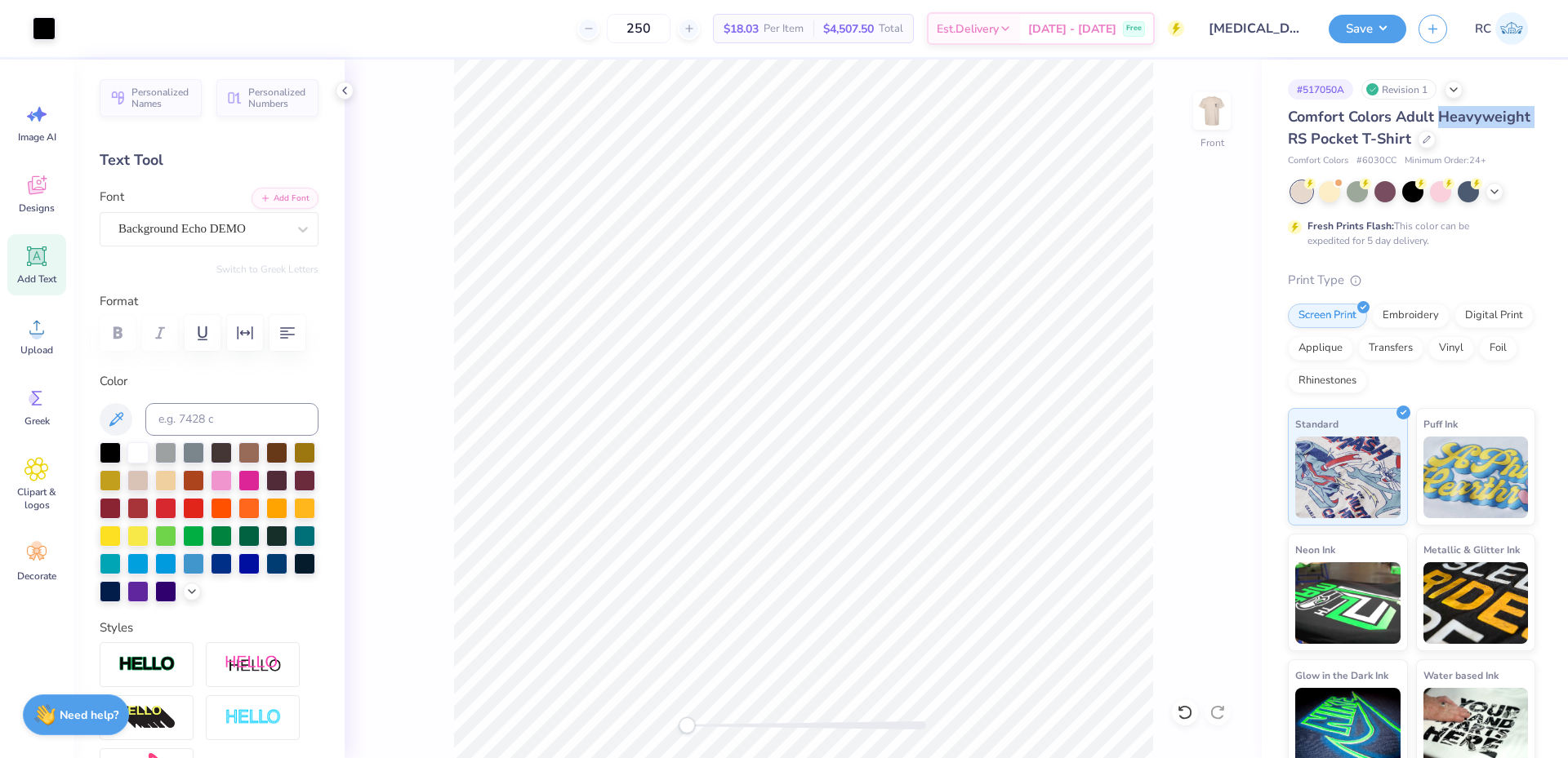
click at [1330, 133] on span "Comfort Colors Adult Heavyweight RS Pocket T-Shirt" at bounding box center [1410, 128] width 242 height 42
type input "14.83"
click at [867, 498] on li "Group" at bounding box center [873, 501] width 128 height 32
click at [1200, 390] on input "6.85" at bounding box center [1202, 393] width 59 height 23
type input "3"
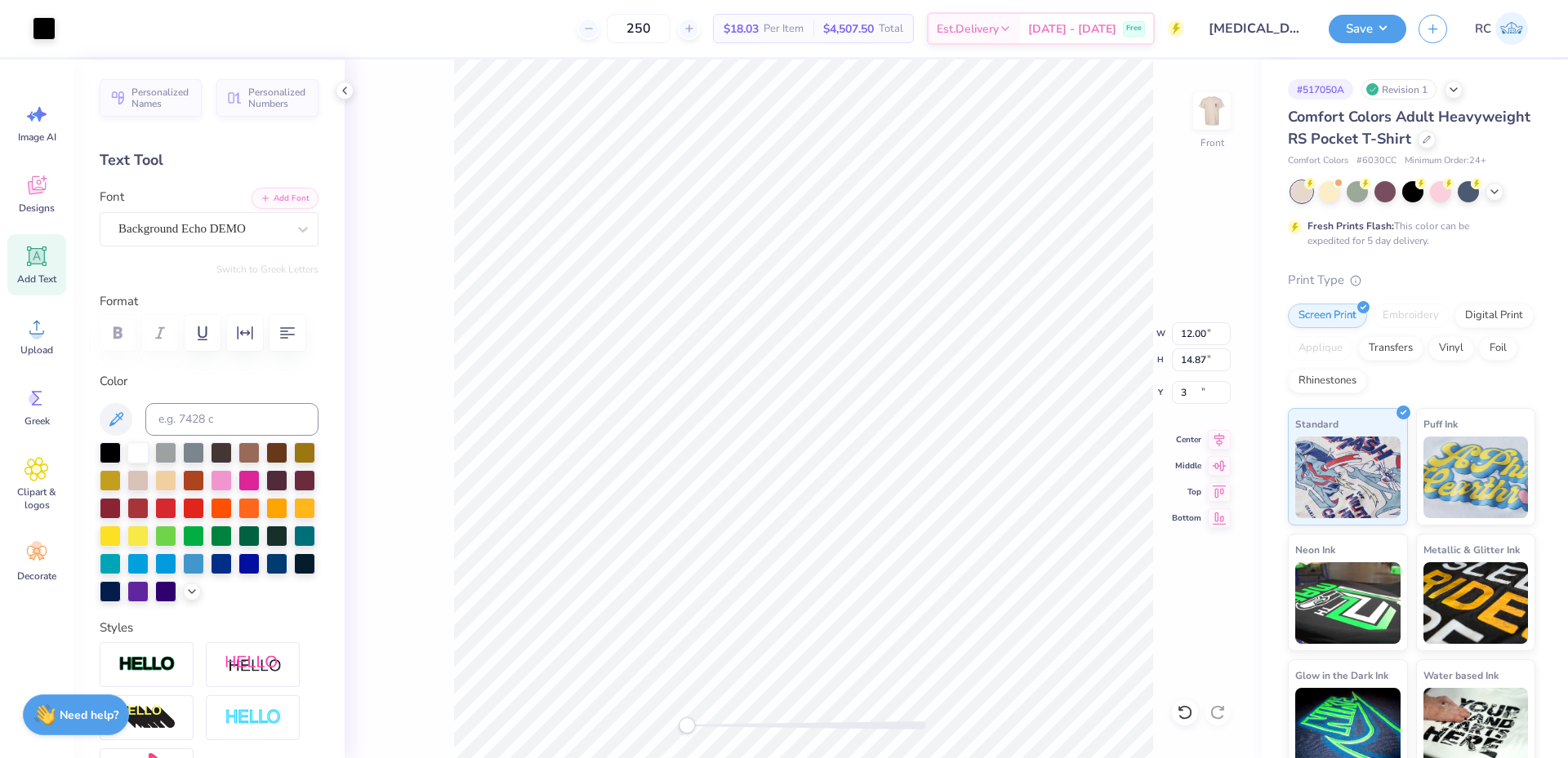
type input "14.87"
type input "6.85"
drag, startPoint x: 1211, startPoint y: 396, endPoint x: 1168, endPoint y: 396, distance: 43.0
click at [1168, 396] on div "Front W 12.00 12.00 " H 14.87 14.87 " Y 6.85 6.85 " Center Middle Top Bottom" at bounding box center [803, 409] width 918 height 699
drag, startPoint x: 1209, startPoint y: 392, endPoint x: 1177, endPoint y: 396, distance: 32.2
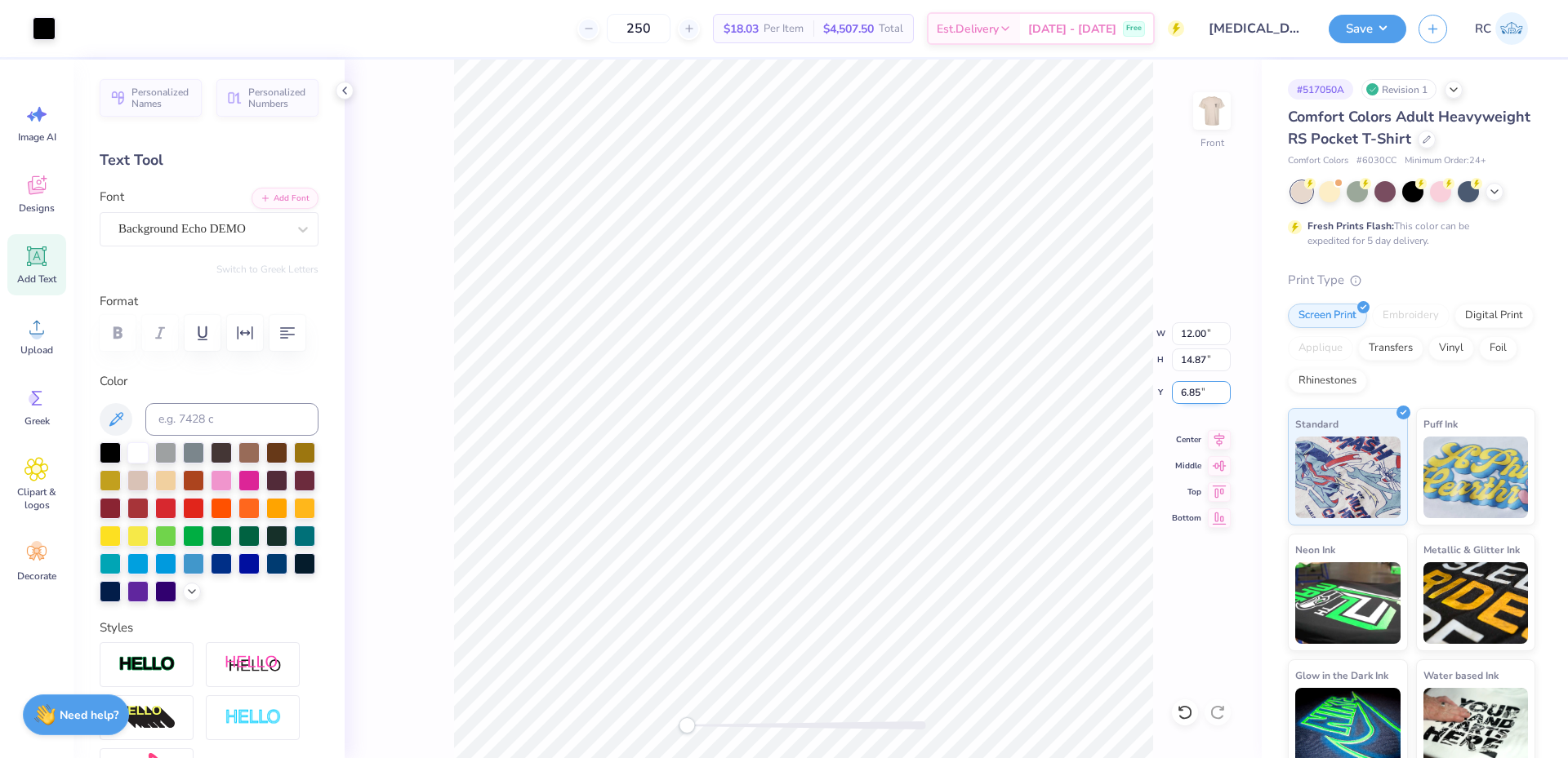
click at [1177, 396] on input "6.85" at bounding box center [1202, 393] width 59 height 23
type input "3"
click at [1223, 432] on icon at bounding box center [1220, 437] width 23 height 20
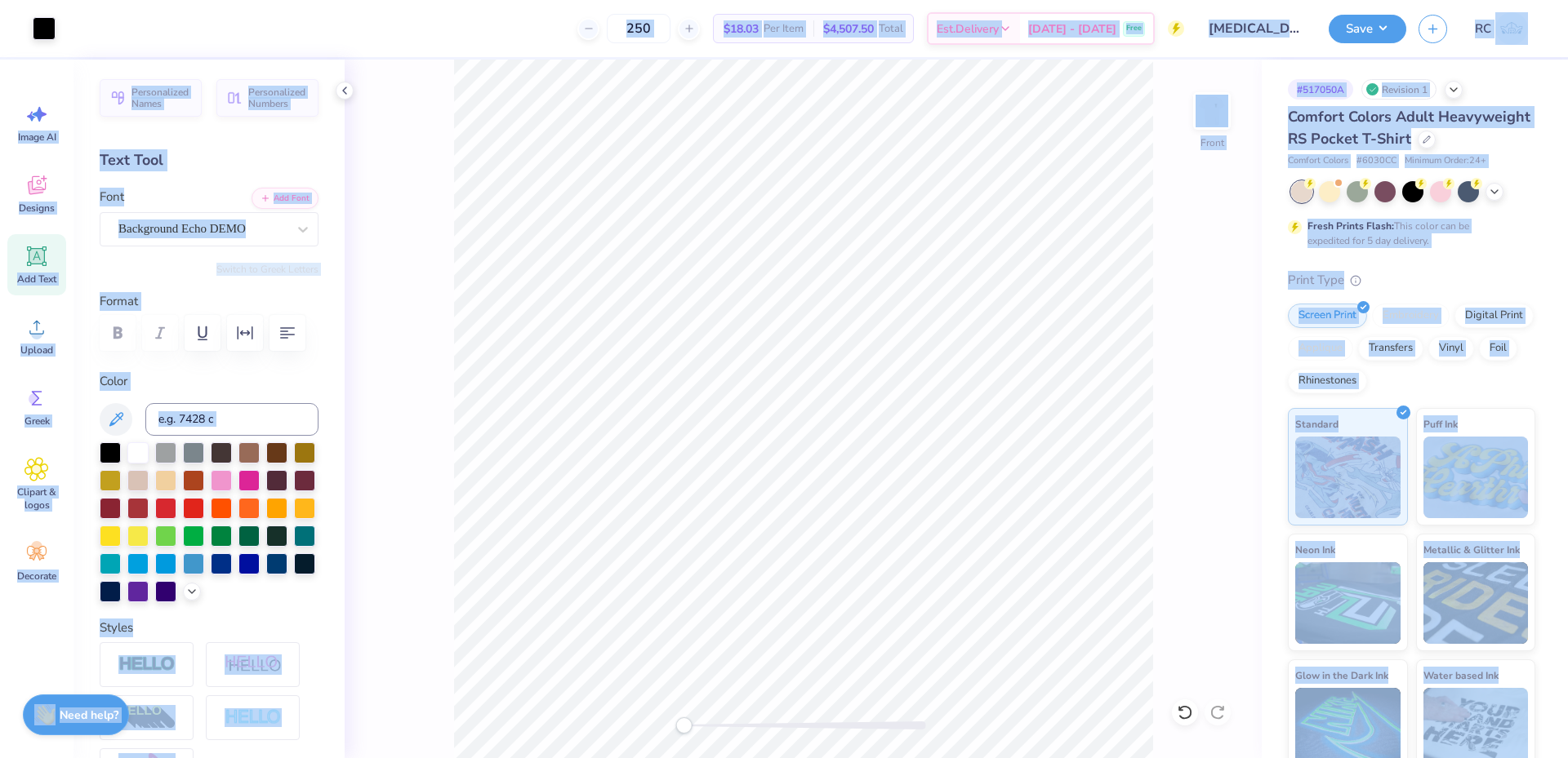
click at [1369, 128] on div "Comfort Colors Adult Heavyweight RS Pocket T-Shirt" at bounding box center [1412, 128] width 247 height 44
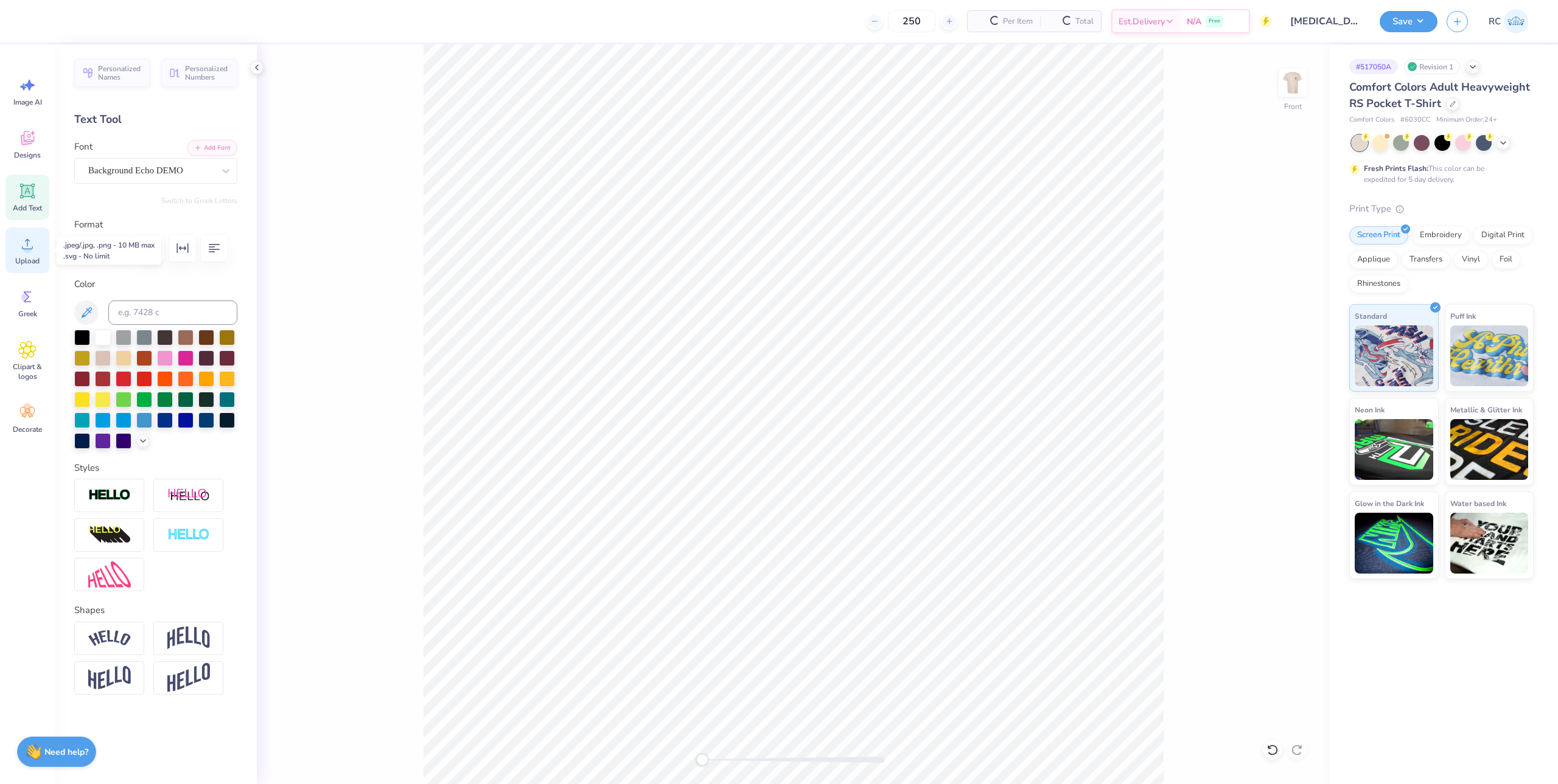
click at [24, 255] on div "Upload" at bounding box center [28, 250] width 44 height 46
click at [41, 252] on div "Upload" at bounding box center [28, 250] width 44 height 46
click at [1279, 365] on input "14.32" at bounding box center [1284, 358] width 44 height 17
type input "12"
click at [1286, 405] on input "8.33" at bounding box center [1284, 402] width 44 height 17
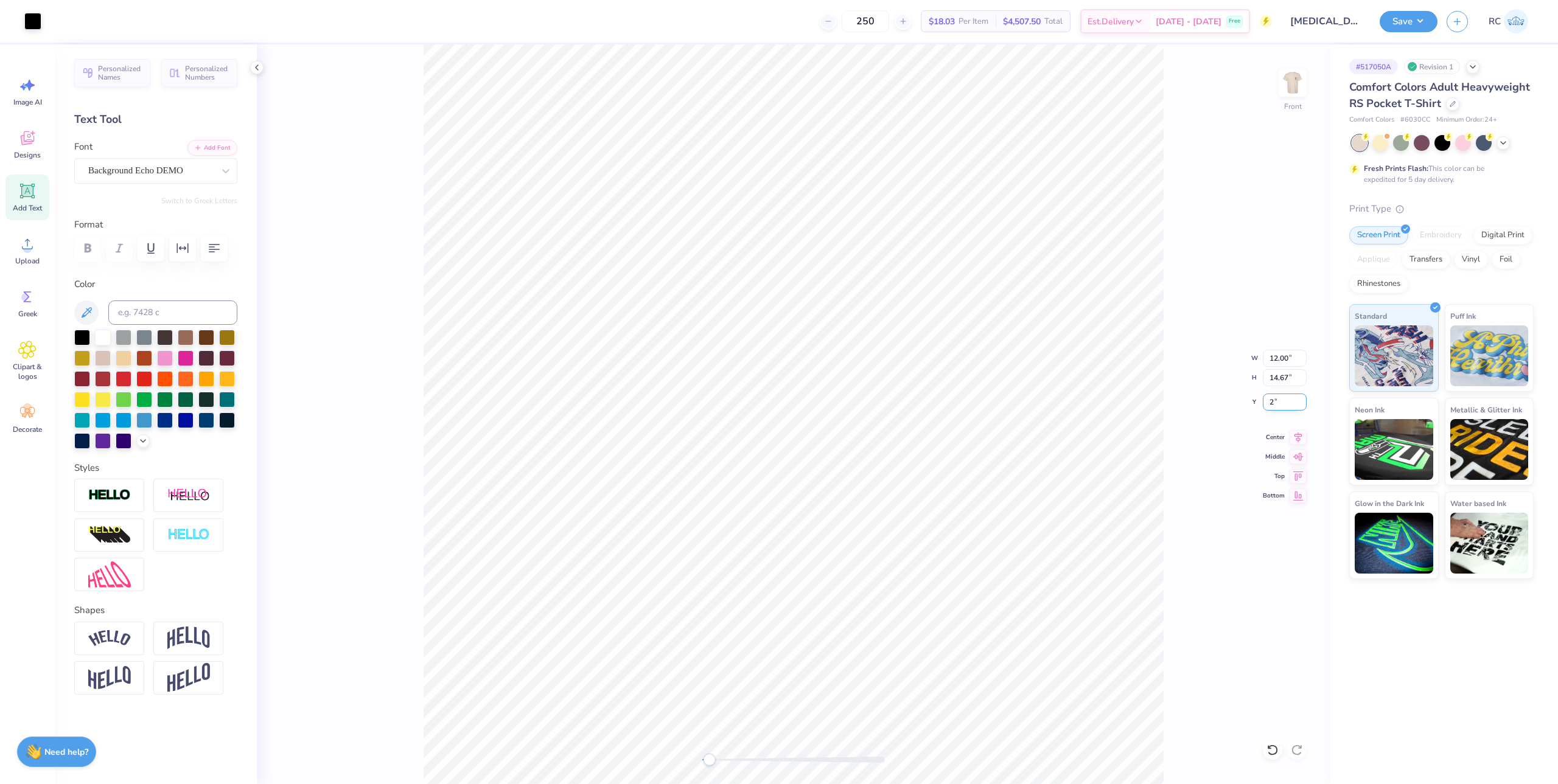
type input "2"
click at [1300, 438] on icon at bounding box center [1298, 435] width 8 height 11
